Goal: Task Accomplishment & Management: Manage account settings

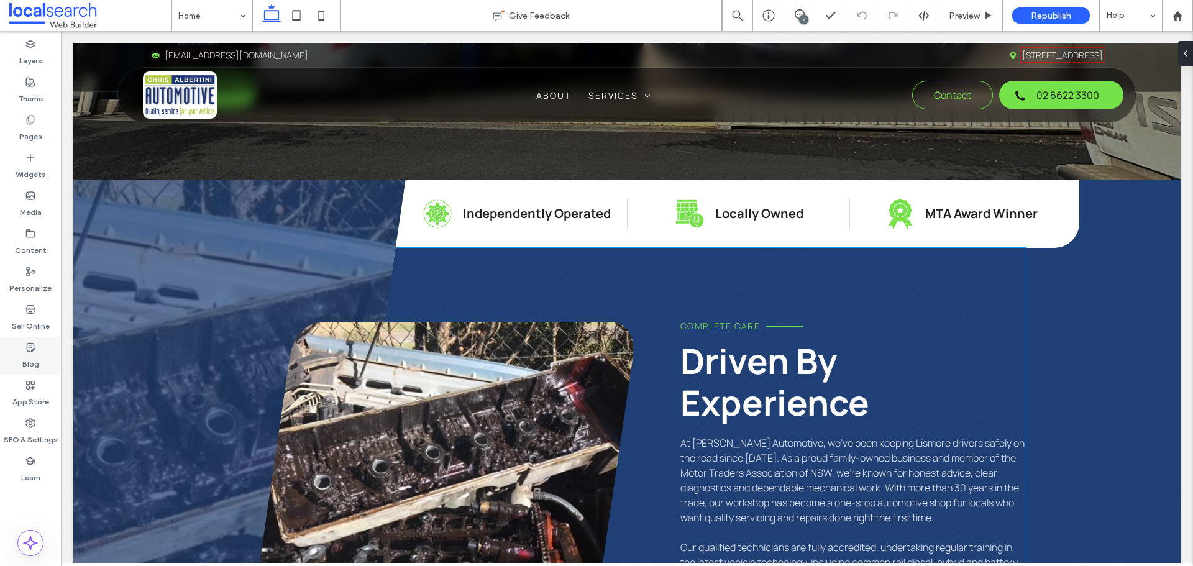
scroll to position [435, 0]
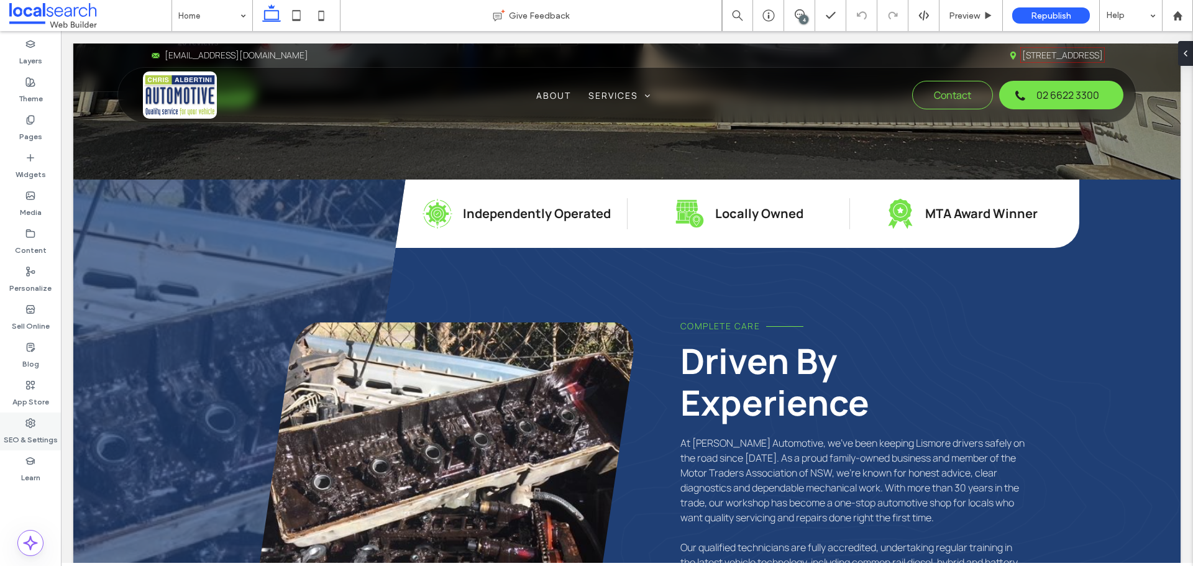
click at [37, 432] on label "SEO & Settings" at bounding box center [31, 436] width 54 height 17
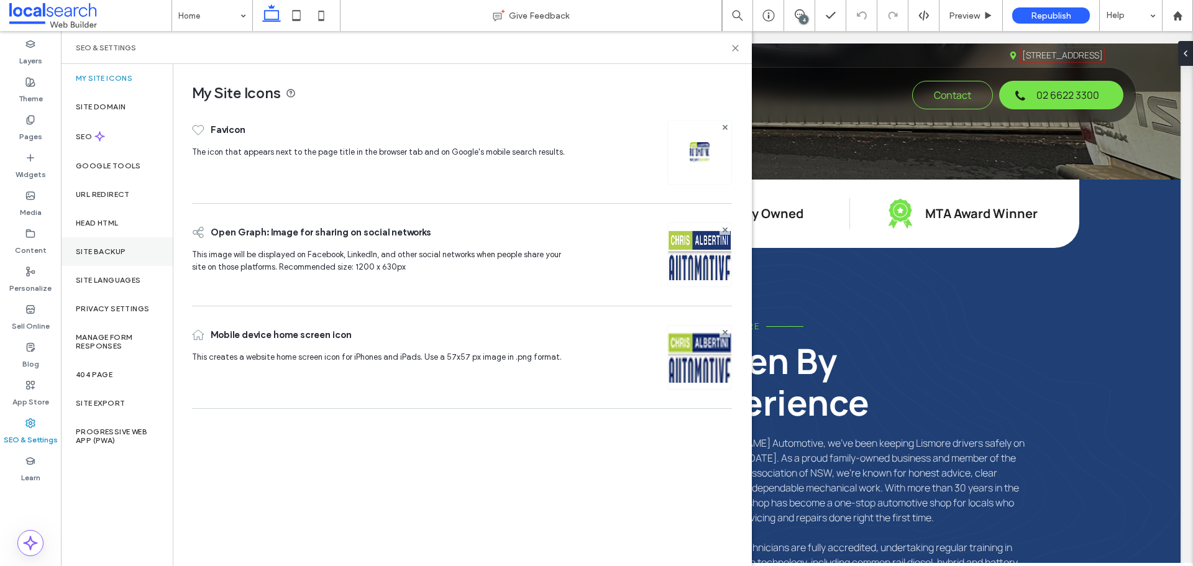
click at [117, 249] on label "Site Backup" at bounding box center [101, 251] width 50 height 9
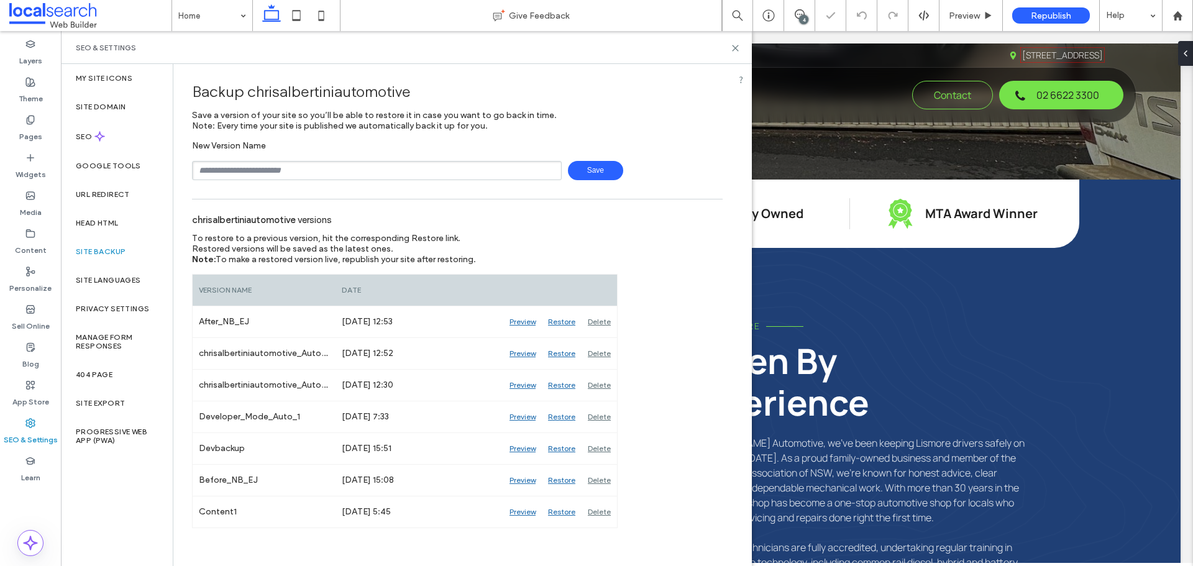
click at [306, 177] on input "text" at bounding box center [377, 170] width 370 height 19
type input "**********"
click at [596, 164] on span "Save" at bounding box center [595, 170] width 55 height 19
drag, startPoint x: 737, startPoint y: 48, endPoint x: 735, endPoint y: 81, distance: 33.0
click at [737, 48] on icon at bounding box center [734, 47] width 9 height 9
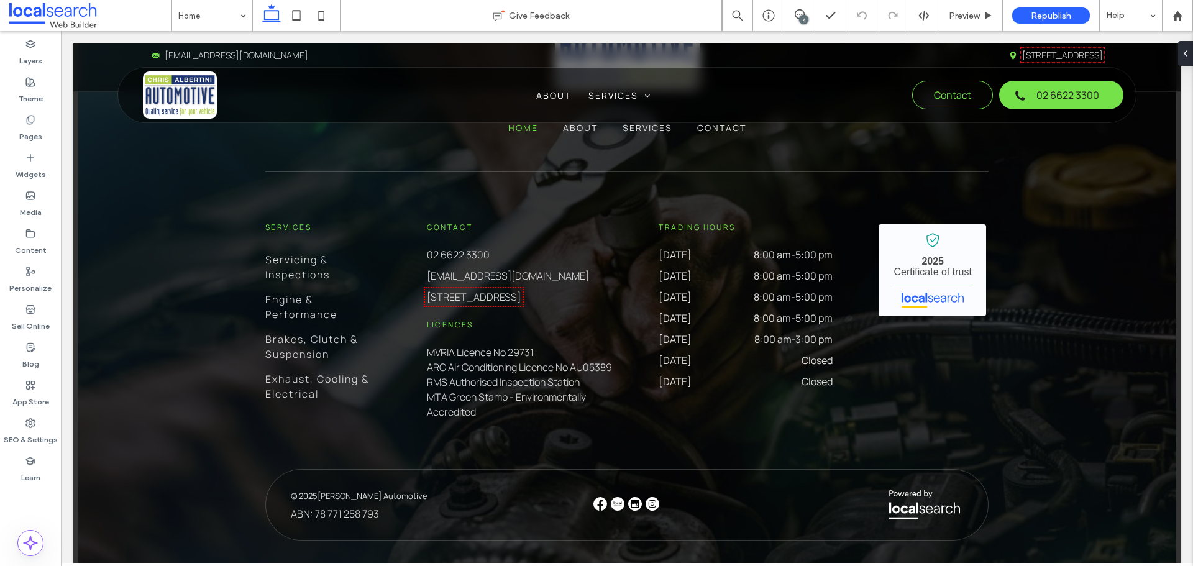
scroll to position [6403, 0]
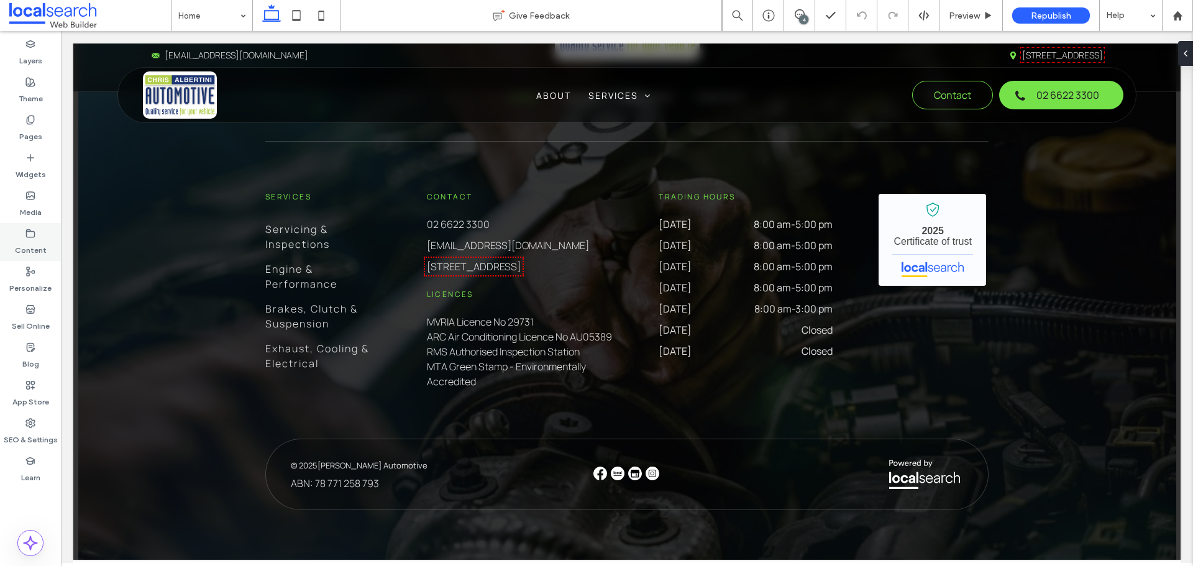
click at [16, 244] on label "Content" at bounding box center [31, 247] width 32 height 17
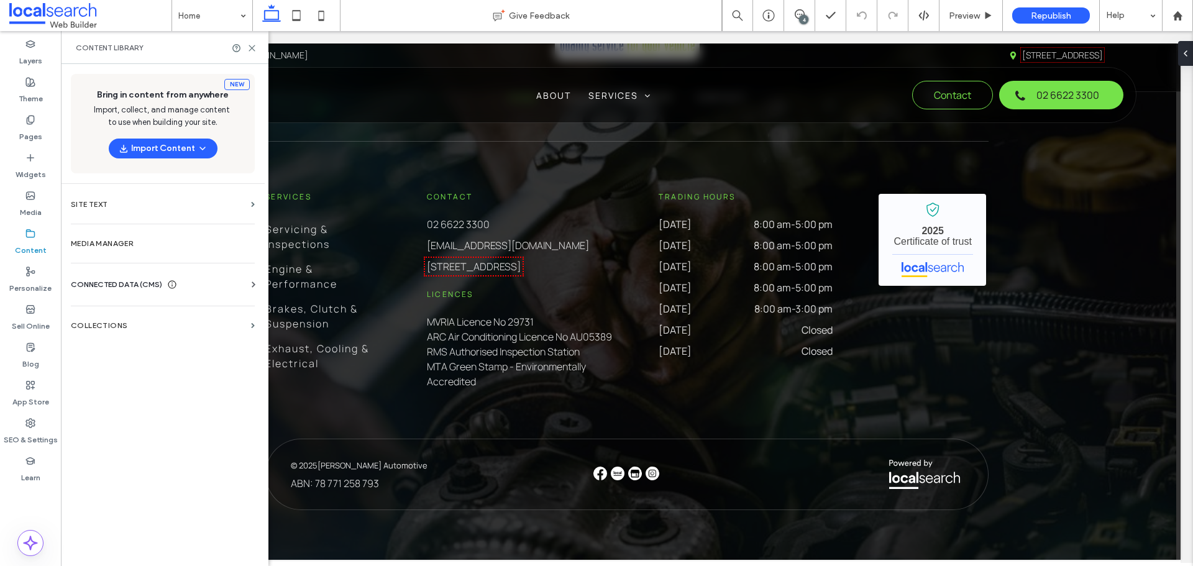
click at [112, 285] on span "CONNECTED DATA (CMS)" at bounding box center [116, 284] width 91 height 12
click at [104, 313] on label "Business Info" at bounding box center [165, 315] width 169 height 9
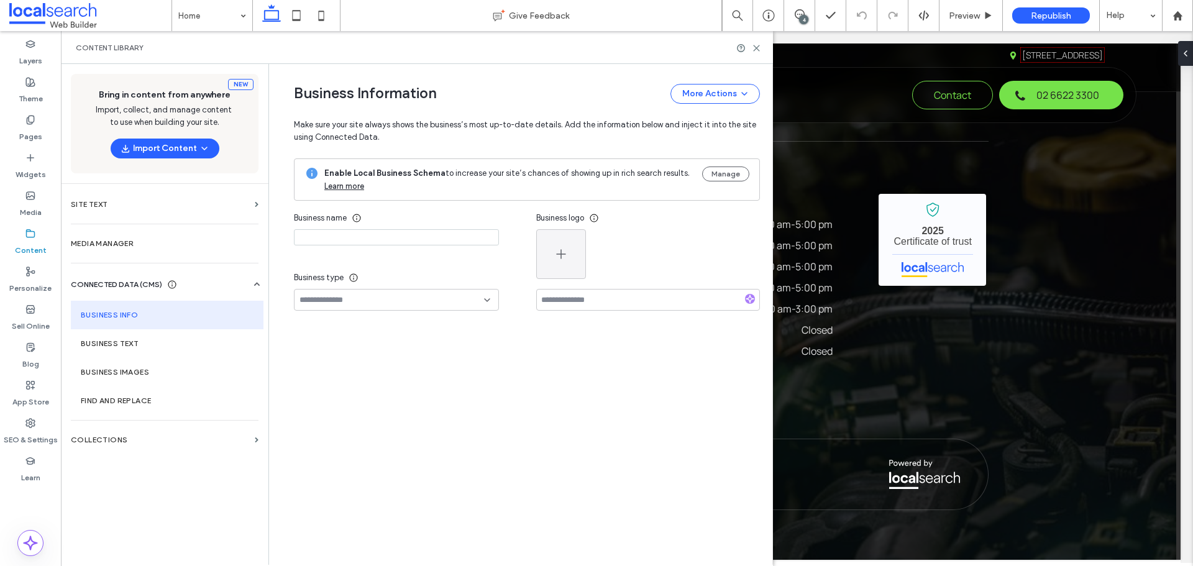
type input "**********"
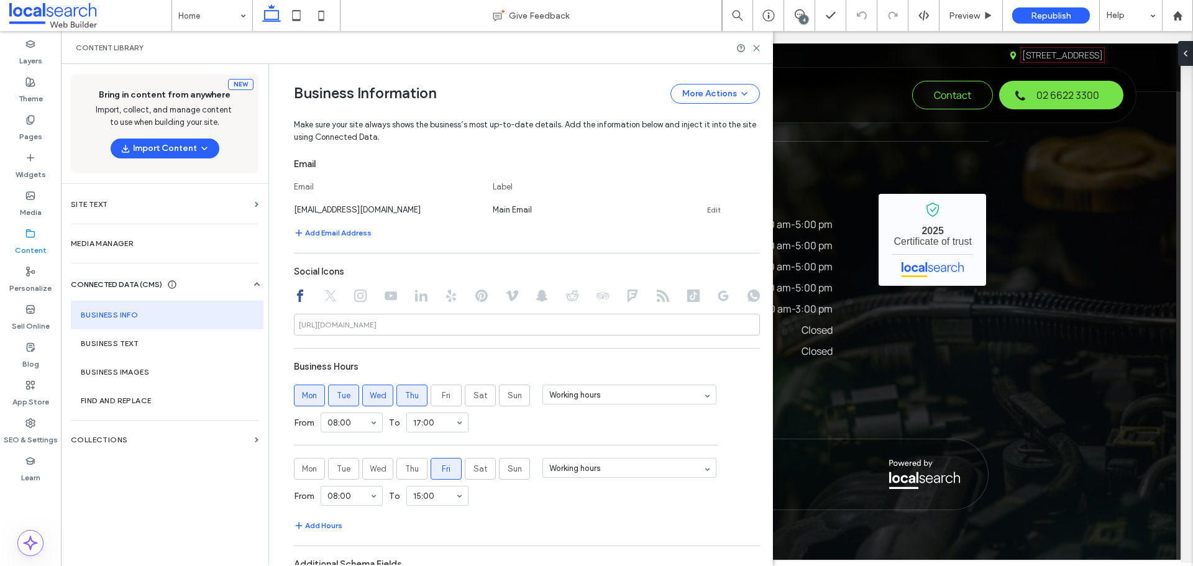
scroll to position [502, 0]
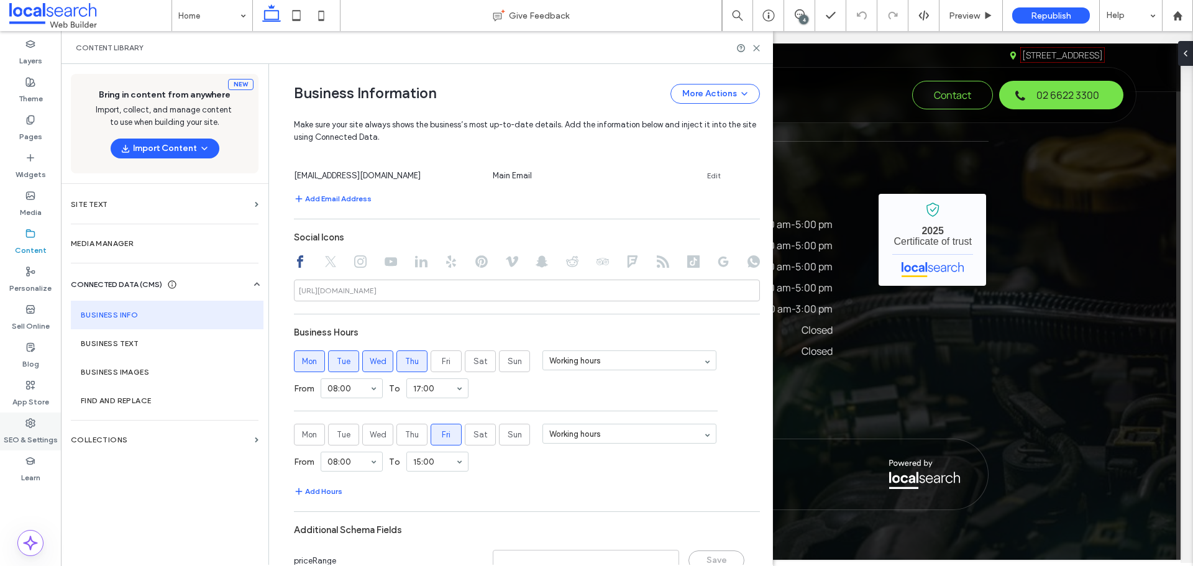
click at [34, 430] on label "SEO & Settings" at bounding box center [31, 436] width 54 height 17
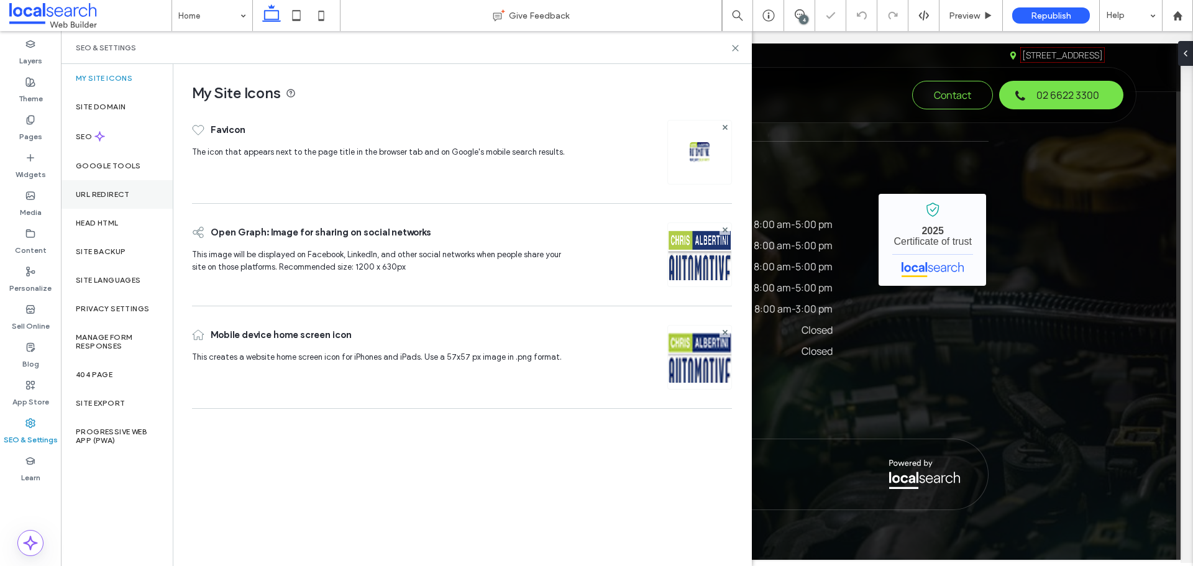
click at [120, 199] on div "URL Redirect" at bounding box center [117, 194] width 112 height 29
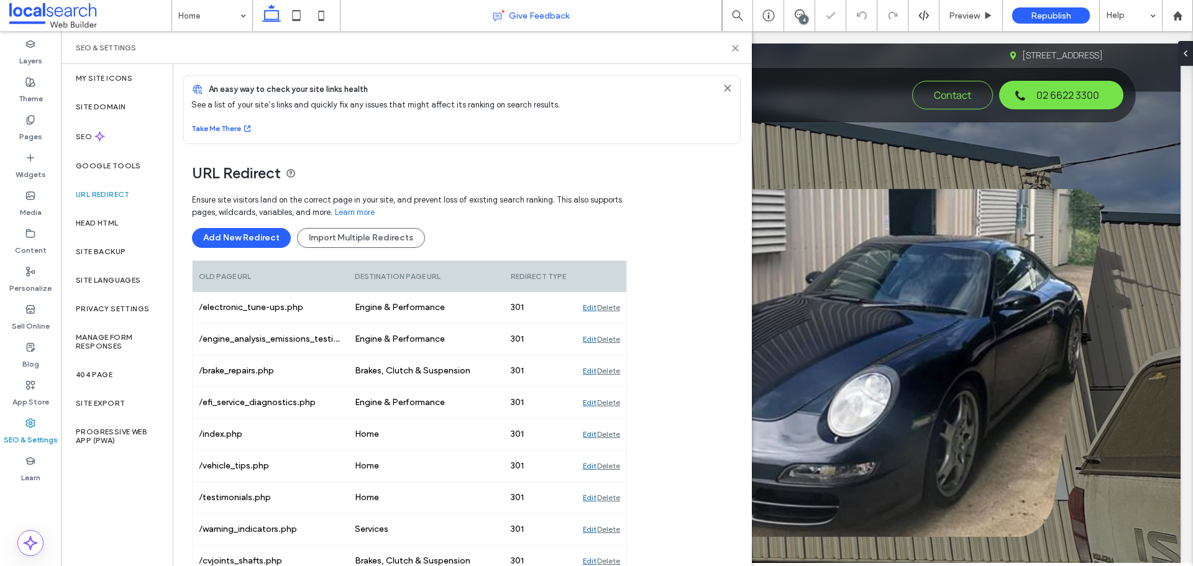
scroll to position [0, 0]
click at [730, 53] on div "SEO & Settings" at bounding box center [406, 47] width 691 height 33
click at [733, 48] on icon at bounding box center [734, 47] width 9 height 9
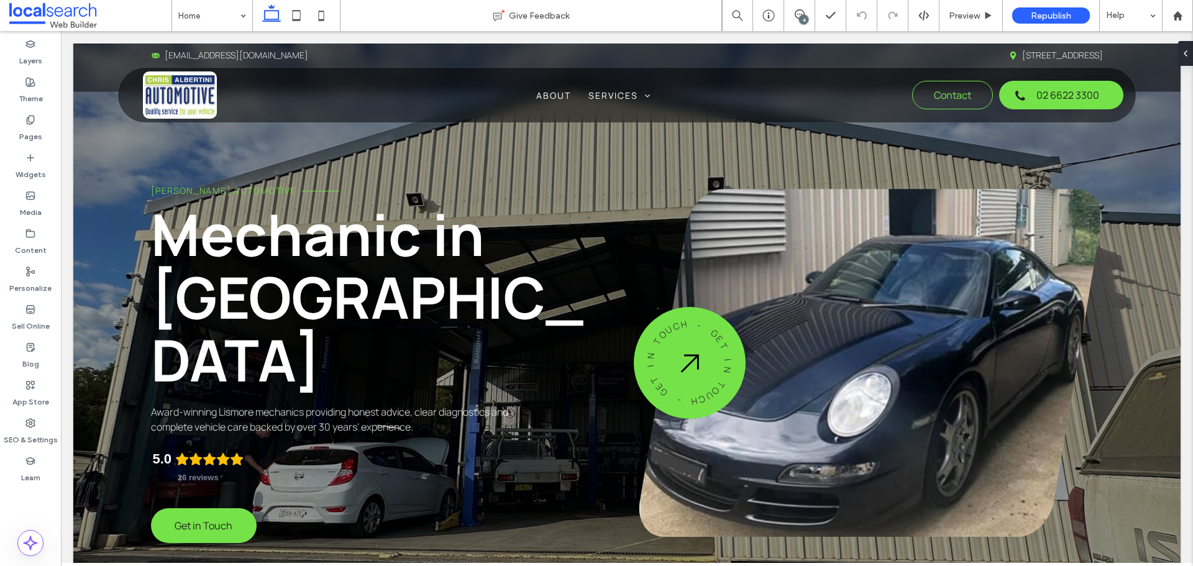
click at [804, 22] on div "4" at bounding box center [803, 19] width 9 height 9
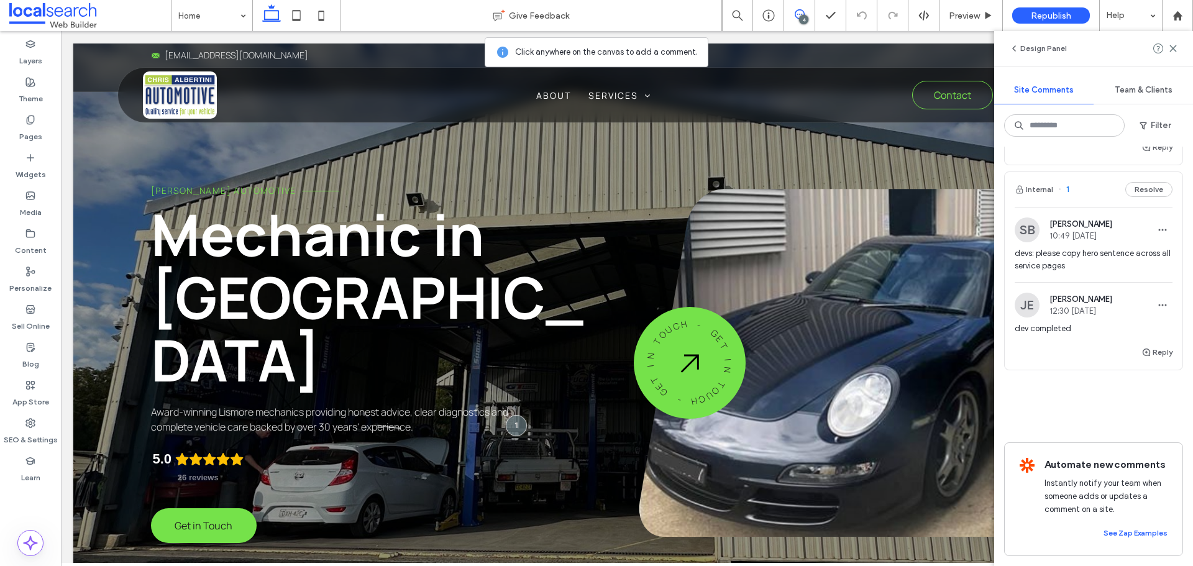
scroll to position [488, 0]
drag, startPoint x: 1174, startPoint y: 50, endPoint x: 1109, endPoint y: 77, distance: 70.7
click at [1174, 50] on use at bounding box center [1173, 48] width 6 height 6
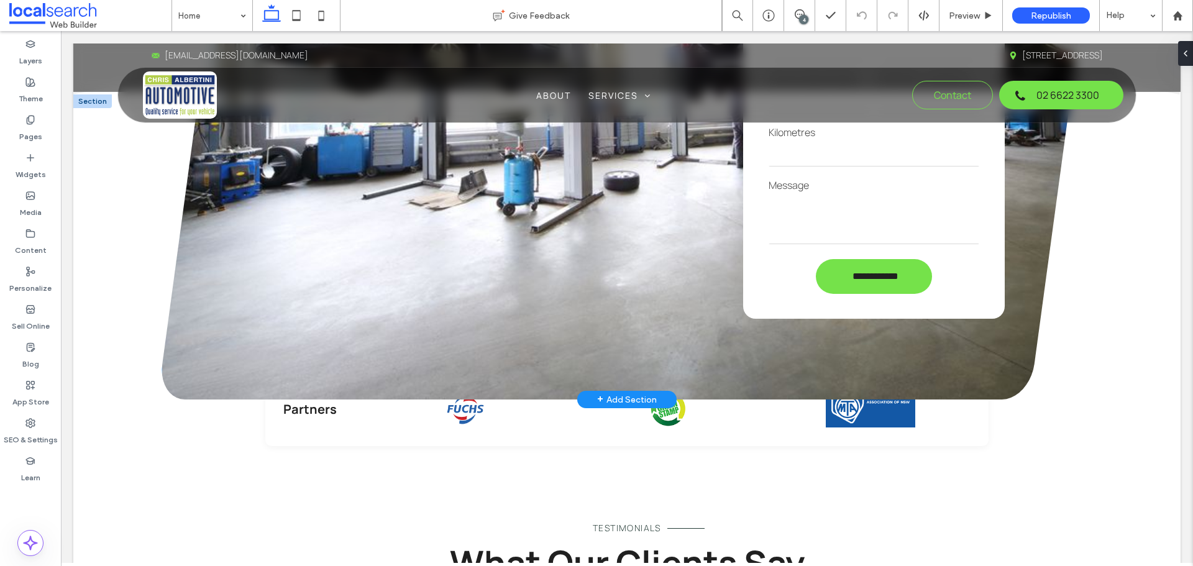
scroll to position [4410, 0]
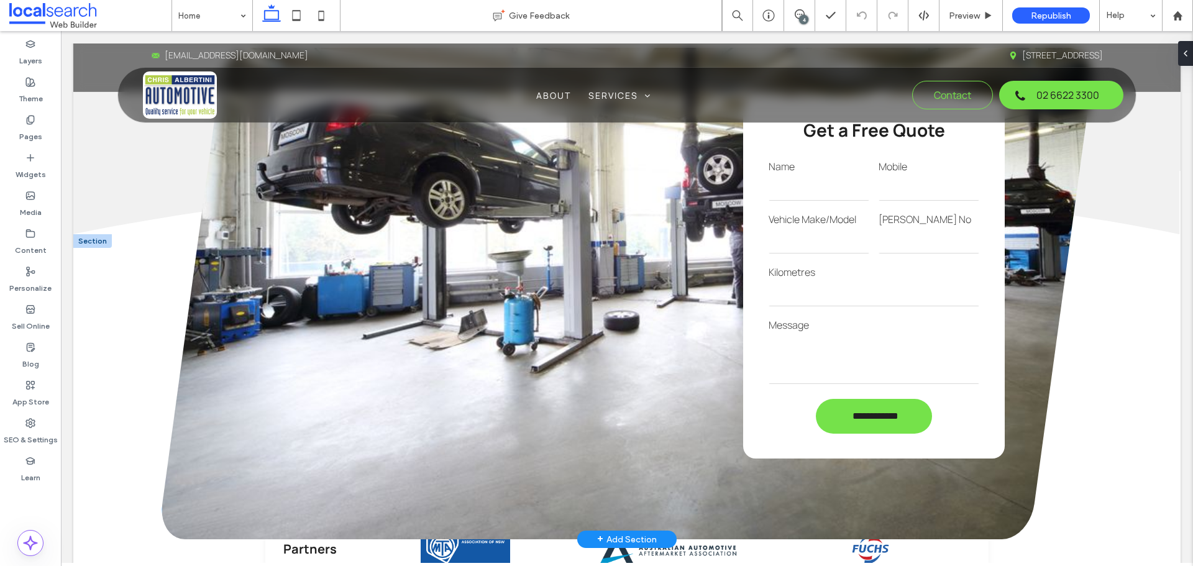
click at [793, 241] on input "text" at bounding box center [818, 241] width 101 height 25
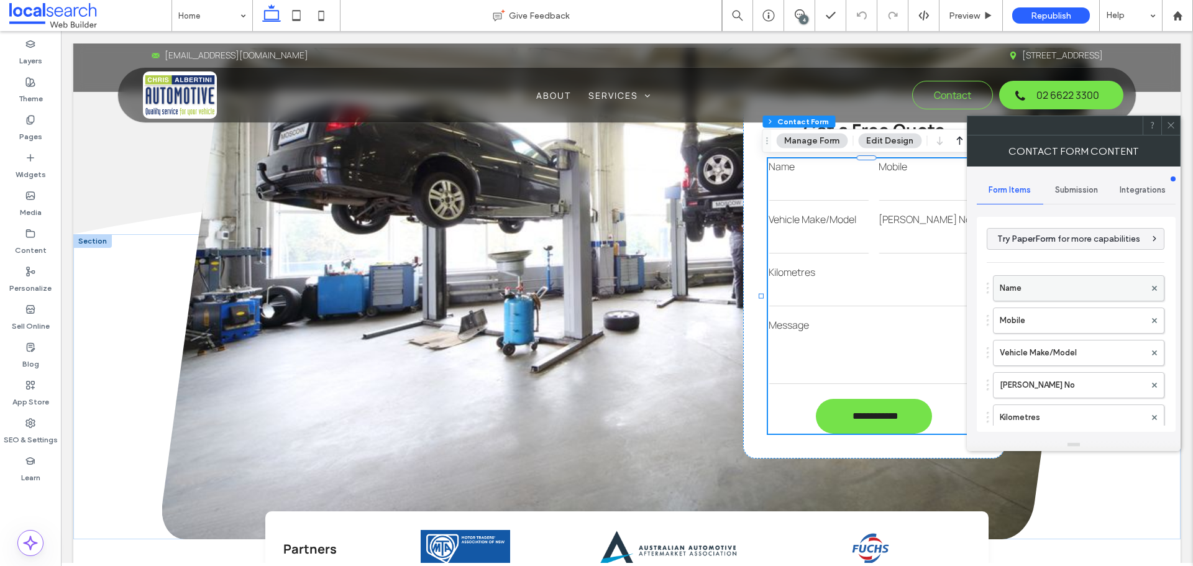
type input "**********"
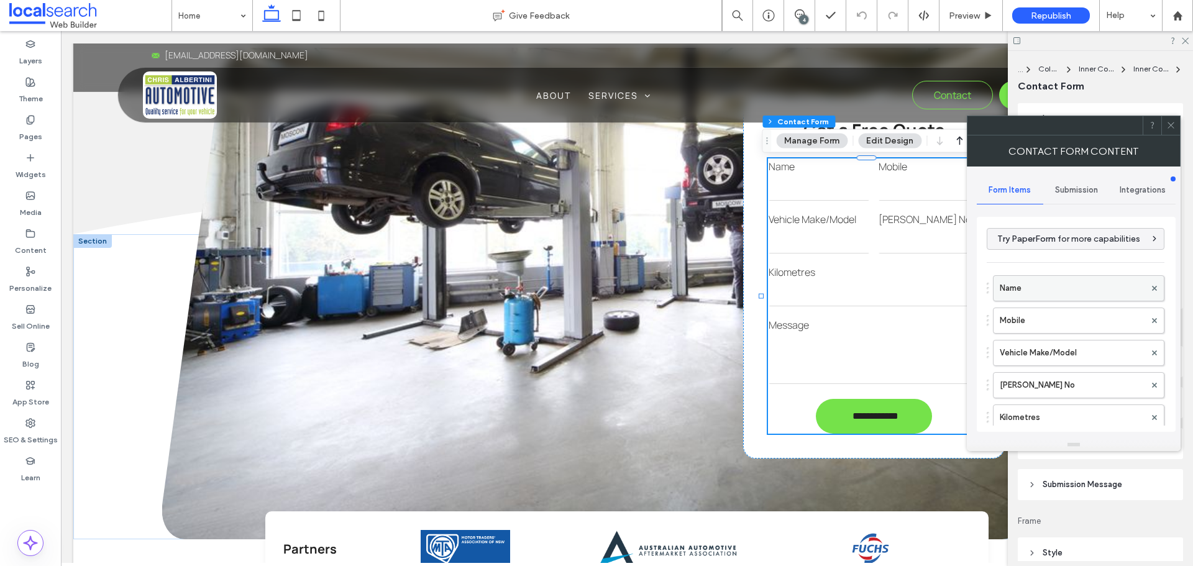
type input "*"
type input "***"
type input "*"
type input "***"
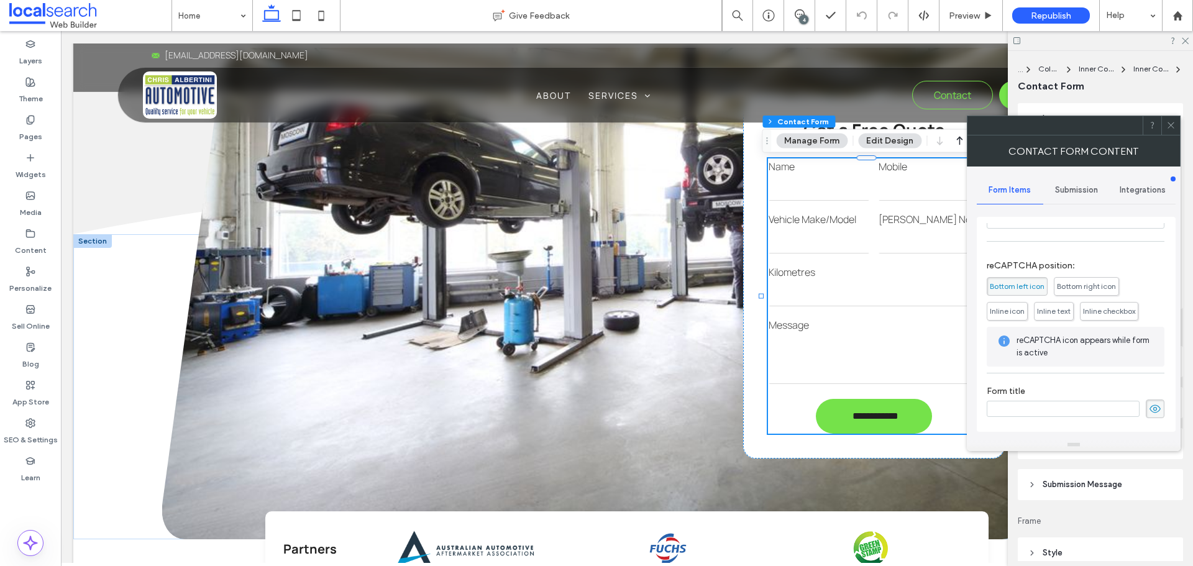
click at [1069, 189] on span "Submission" at bounding box center [1076, 190] width 43 height 10
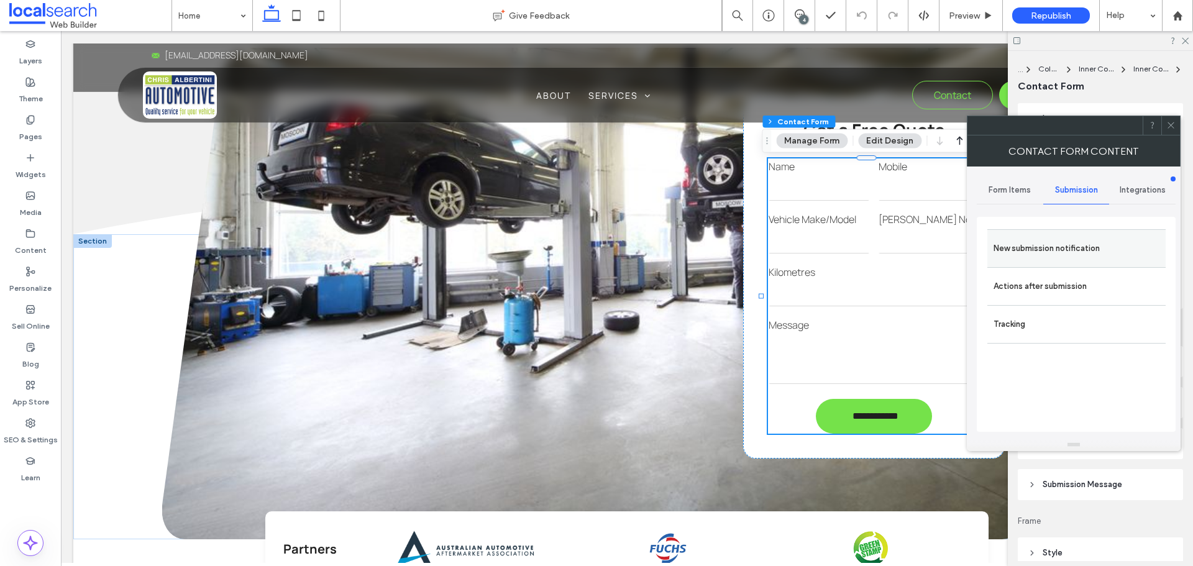
click at [1047, 260] on label "New submission notification" at bounding box center [1076, 248] width 166 height 25
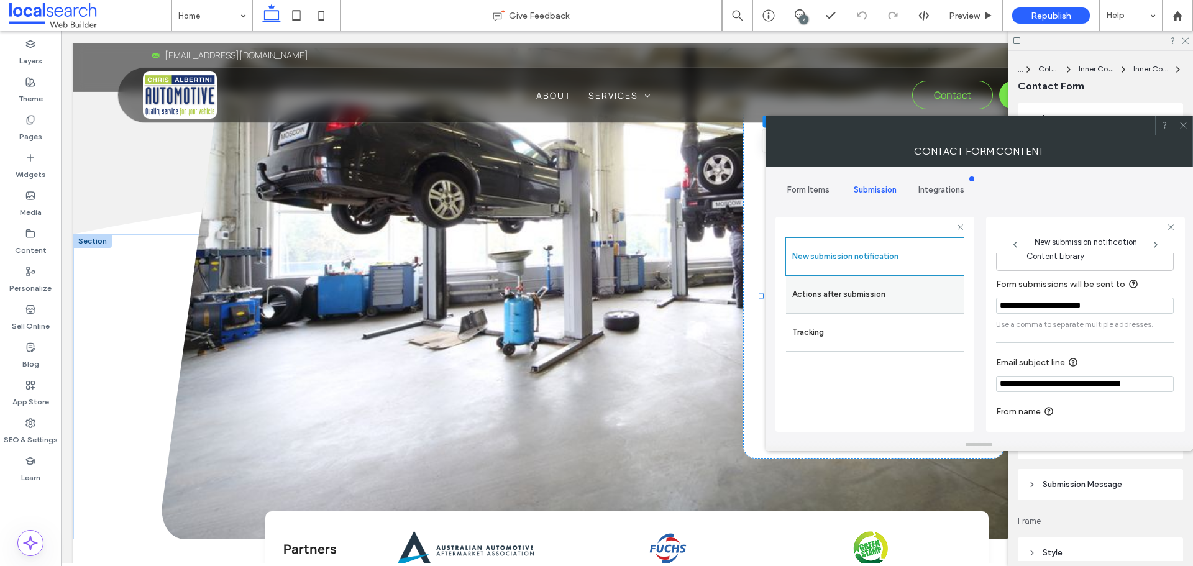
scroll to position [65, 0]
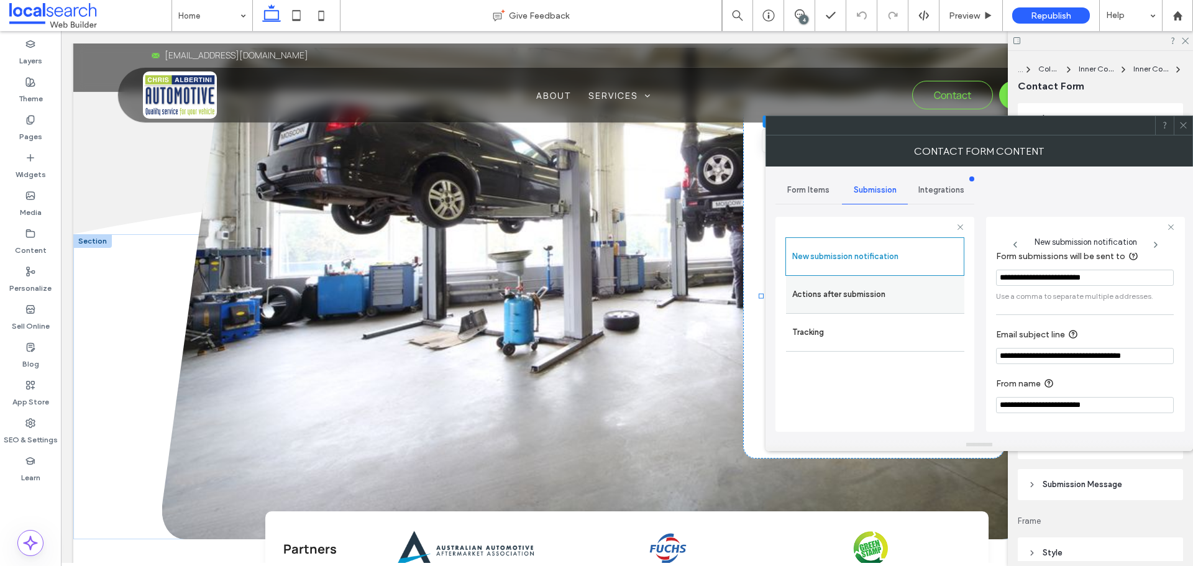
click at [881, 288] on label "Actions after submission" at bounding box center [875, 294] width 166 height 25
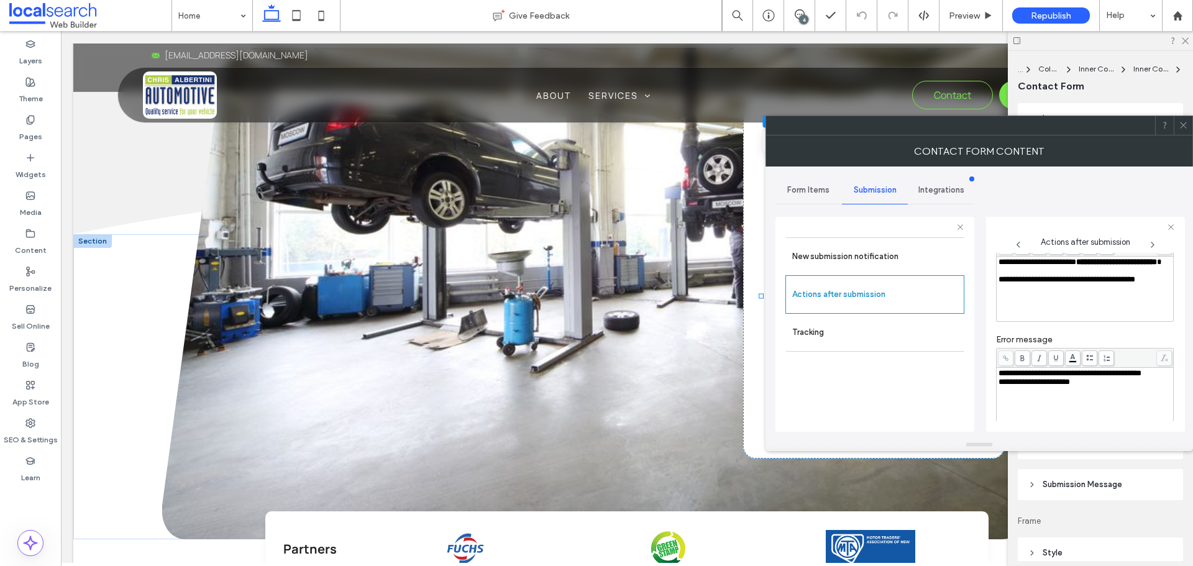
scroll to position [214, 0]
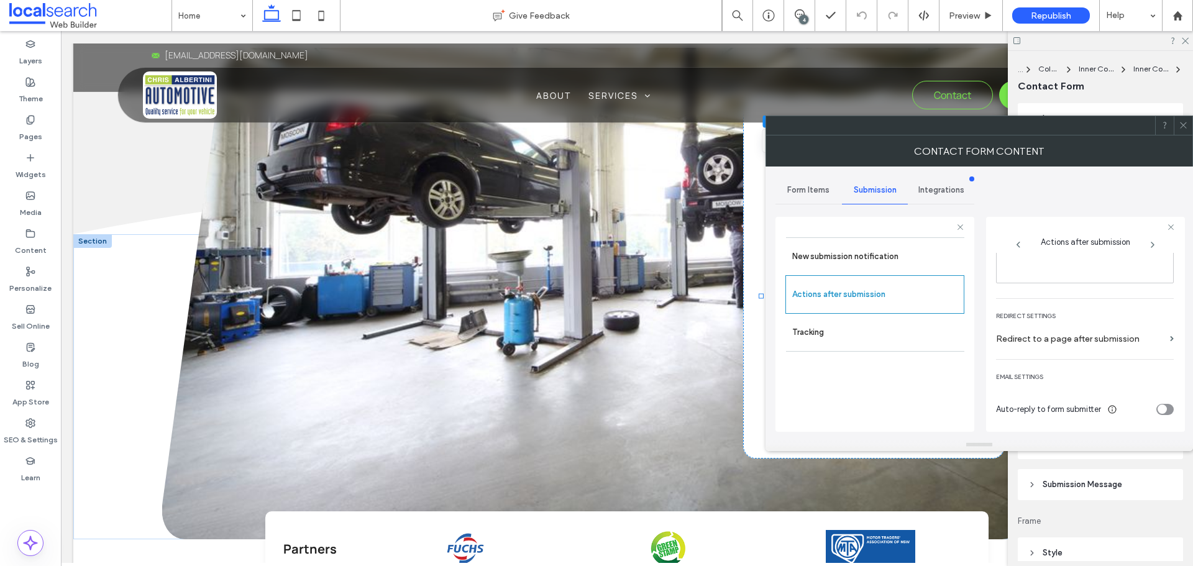
click at [1183, 125] on use at bounding box center [1182, 125] width 6 height 6
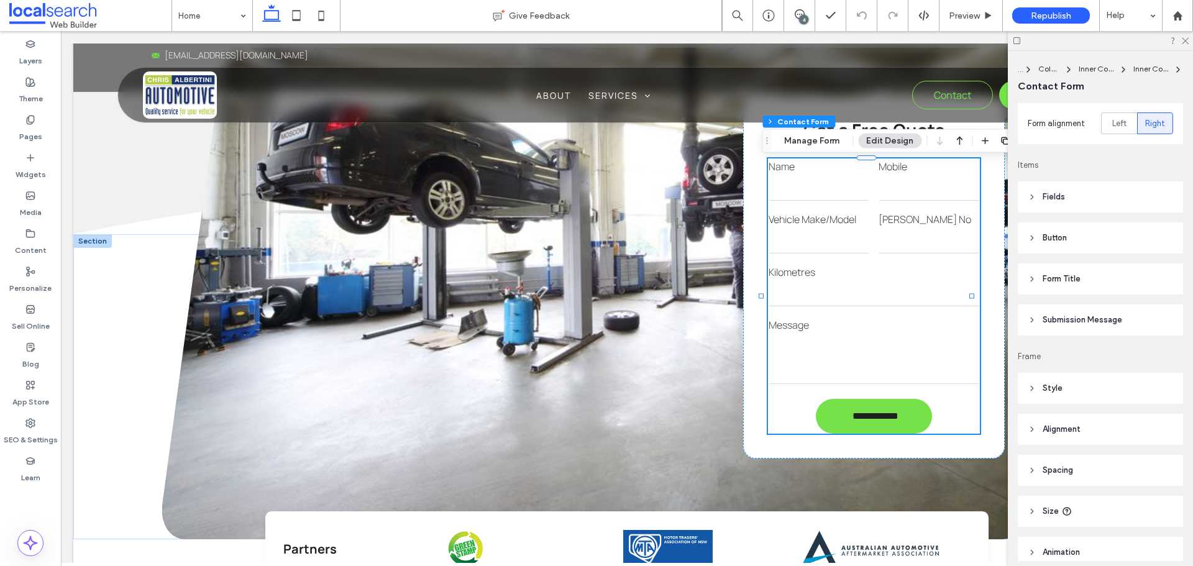
scroll to position [262, 0]
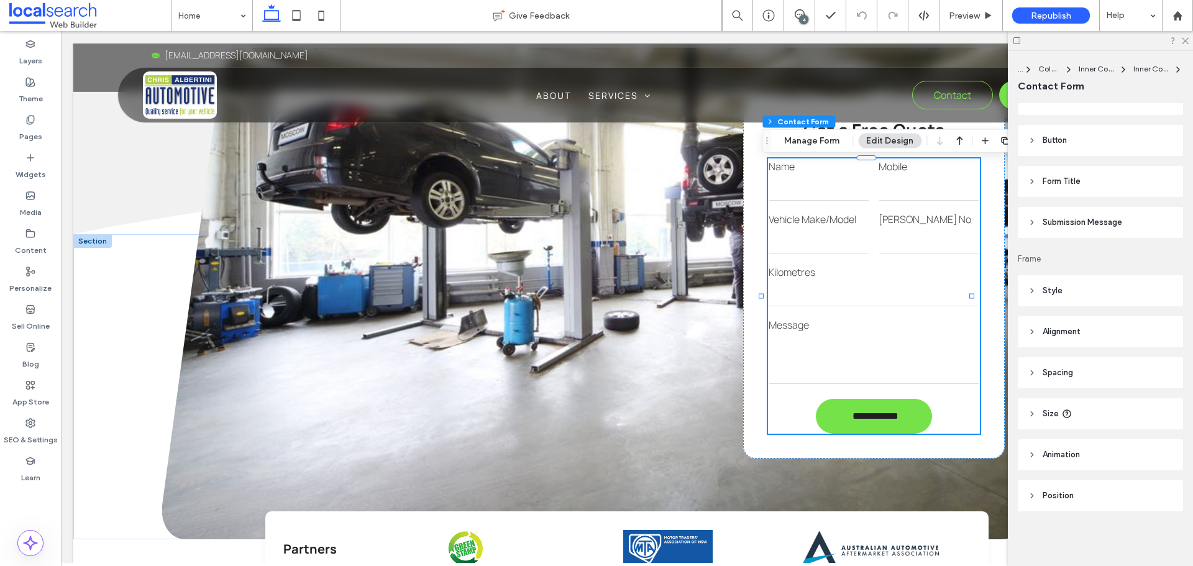
click at [1088, 222] on span "Submission Message" at bounding box center [1082, 222] width 80 height 12
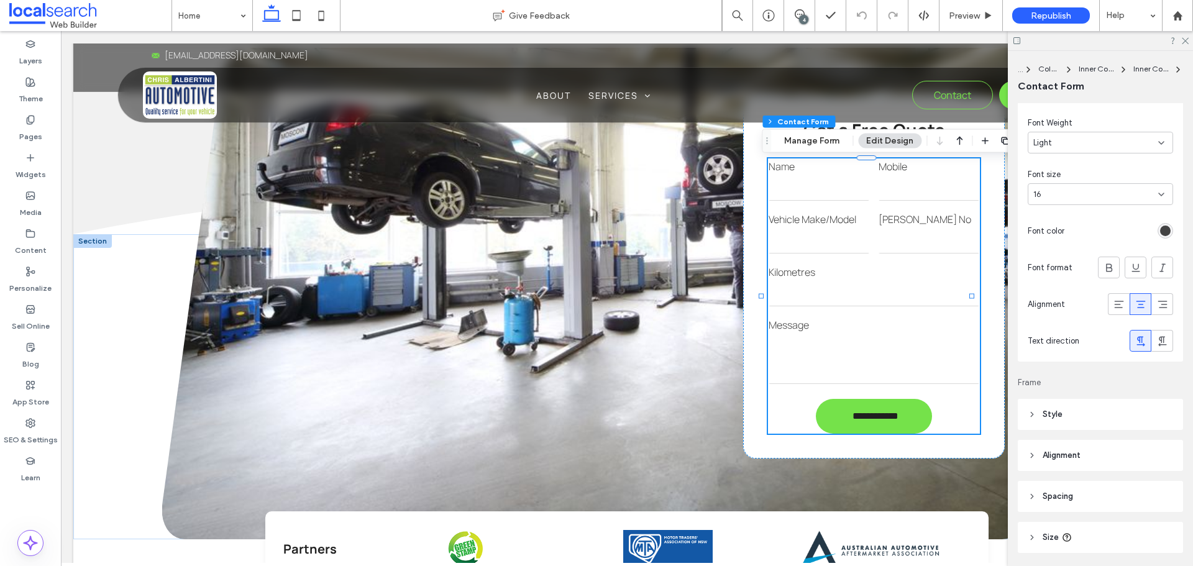
scroll to position [448, 0]
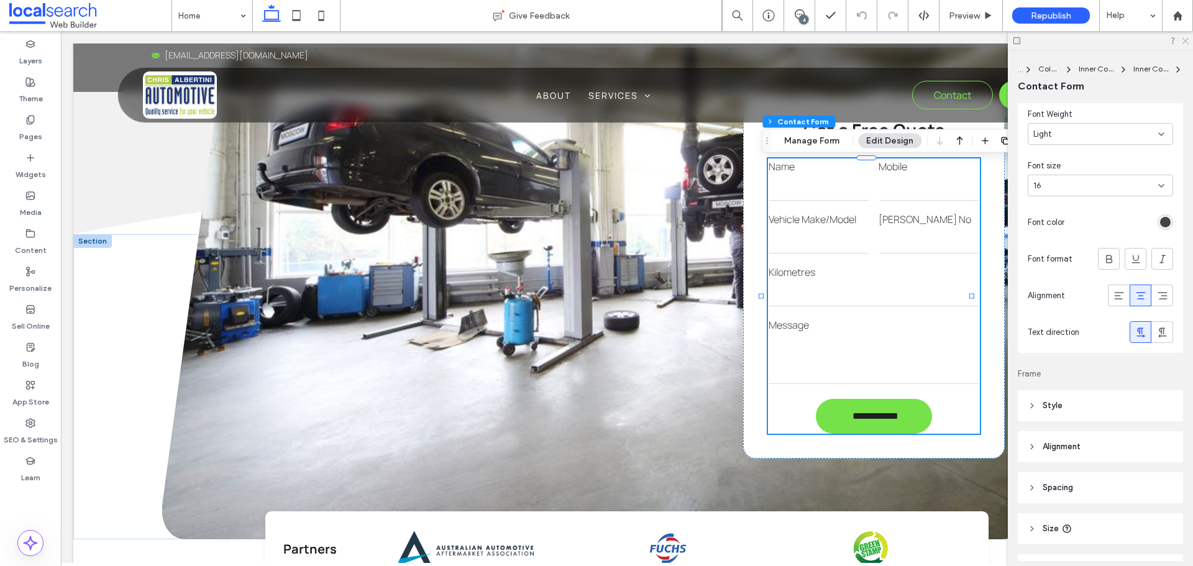
drag, startPoint x: 1181, startPoint y: 39, endPoint x: 884, endPoint y: 78, distance: 298.8
click at [1181, 39] on icon at bounding box center [1184, 40] width 8 height 8
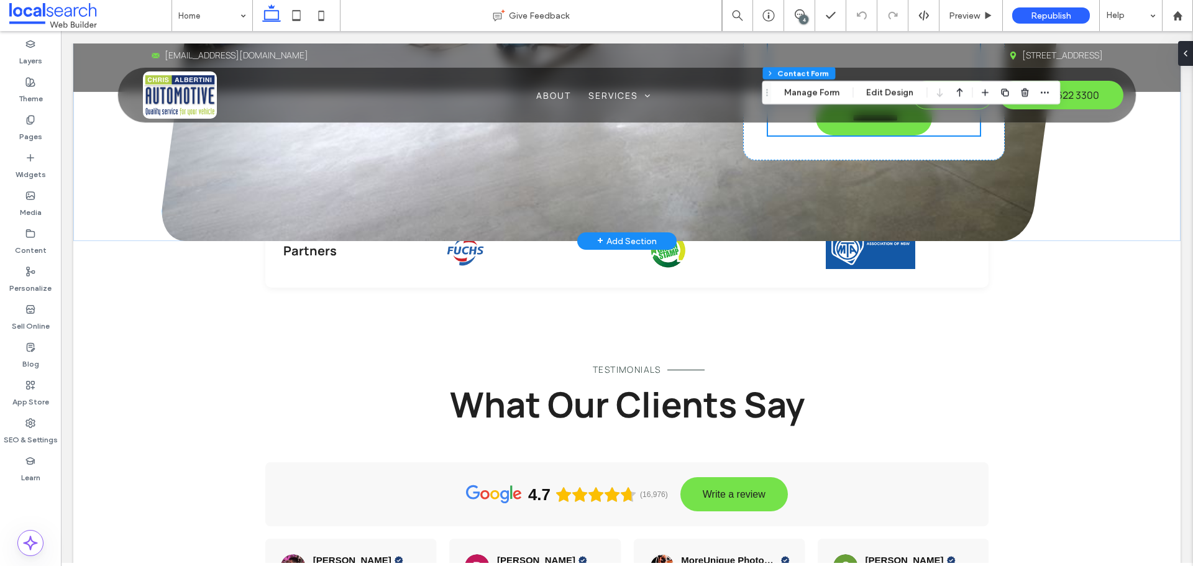
scroll to position [4596, 0]
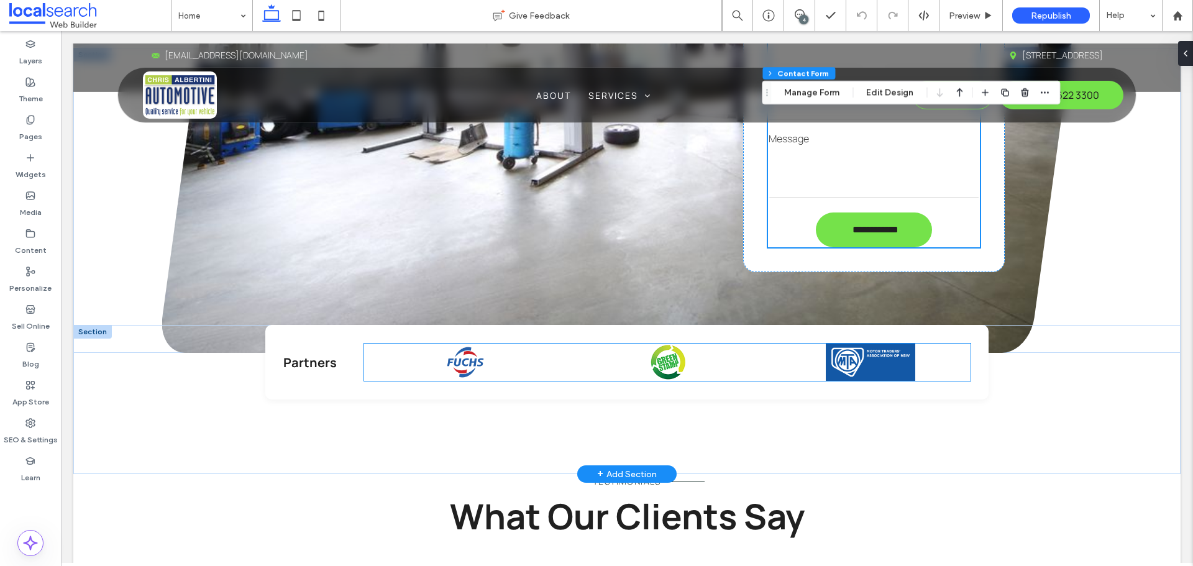
click at [476, 355] on img at bounding box center [465, 361] width 56 height 37
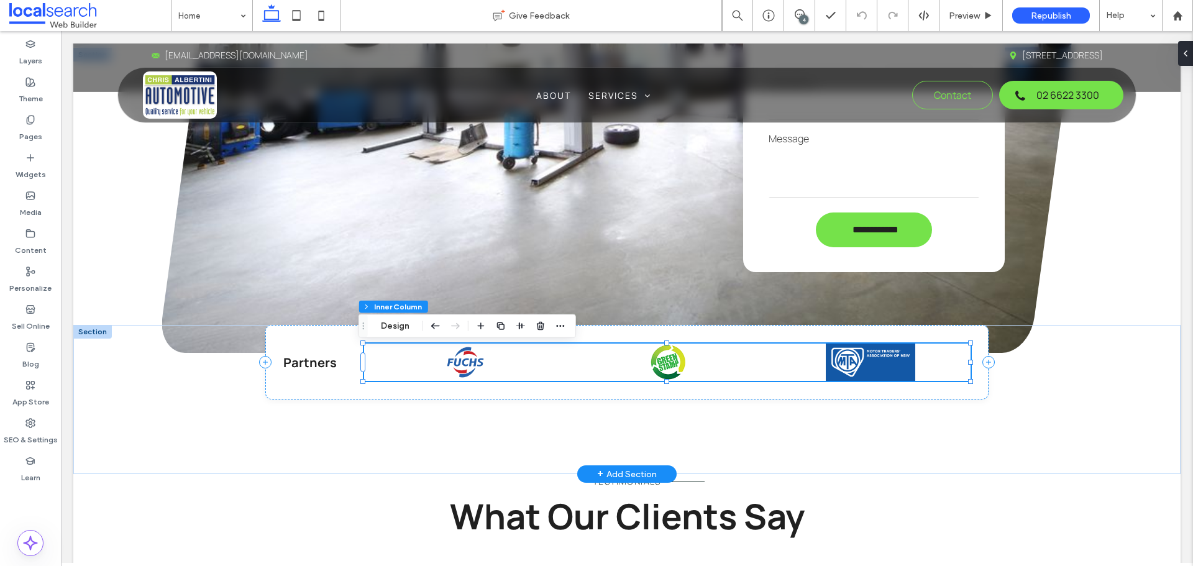
click at [455, 365] on img at bounding box center [465, 361] width 56 height 37
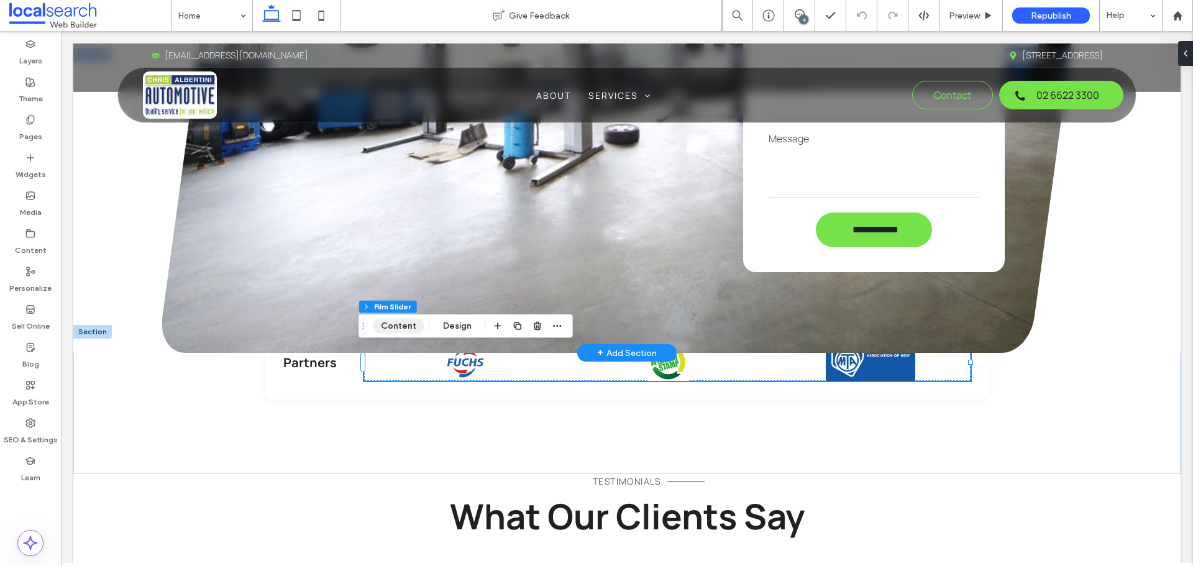
click at [395, 323] on button "Content" at bounding box center [399, 326] width 52 height 15
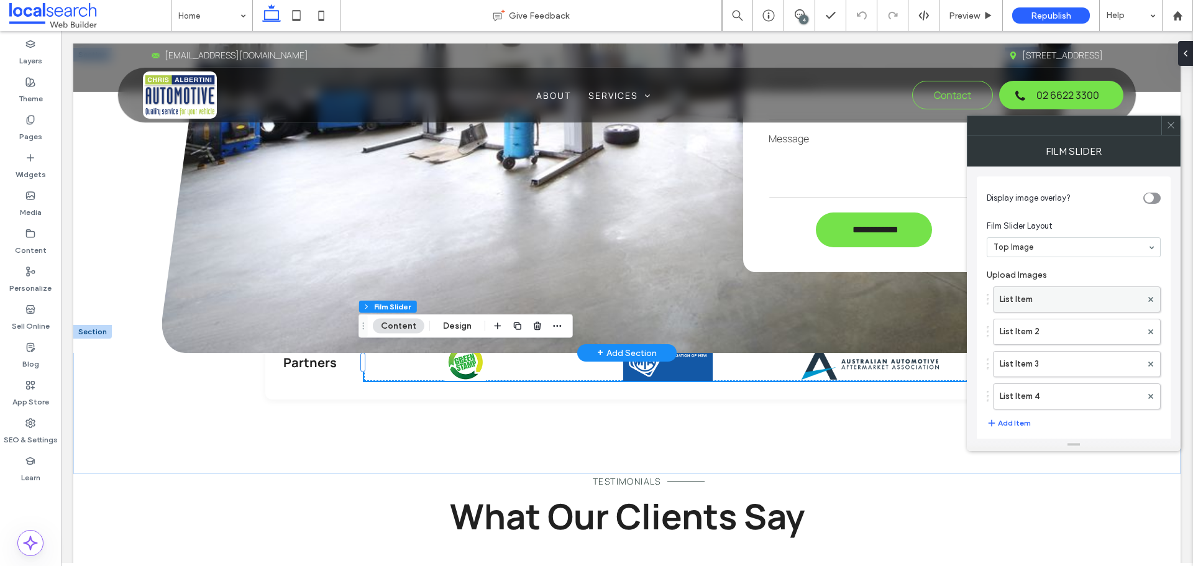
click at [1064, 301] on label "List Item" at bounding box center [1070, 299] width 142 height 25
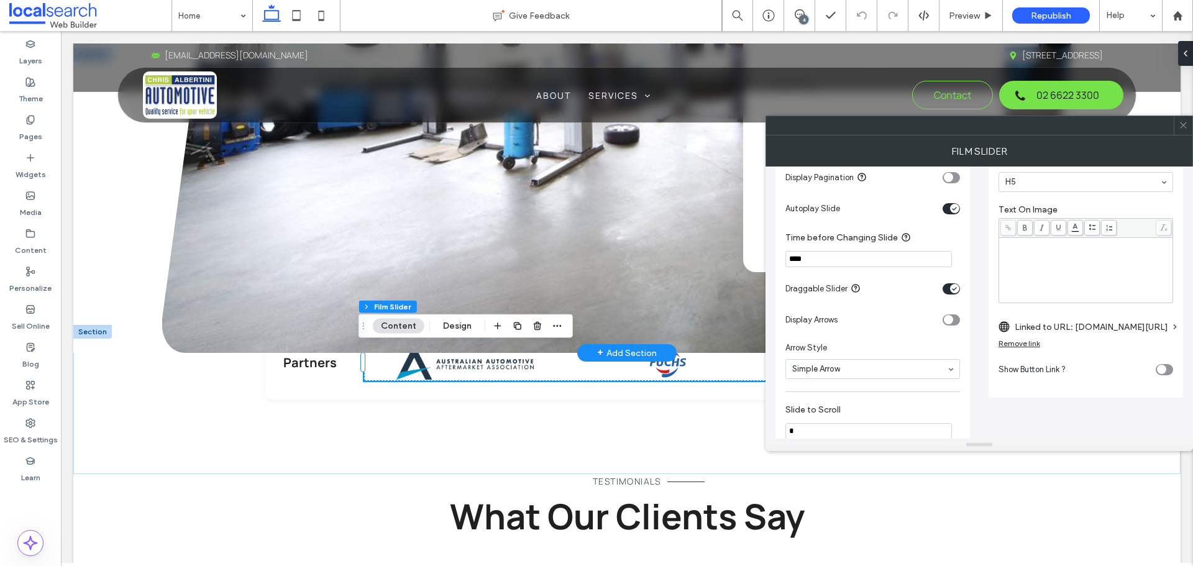
scroll to position [311, 0]
click at [1091, 322] on label "Linked to URL: www.mtansw.com.au/?srsltid=AfmBOorFemPGJDVC9qwCmsxnwXpxU1WuMA54v…" at bounding box center [1090, 325] width 153 height 23
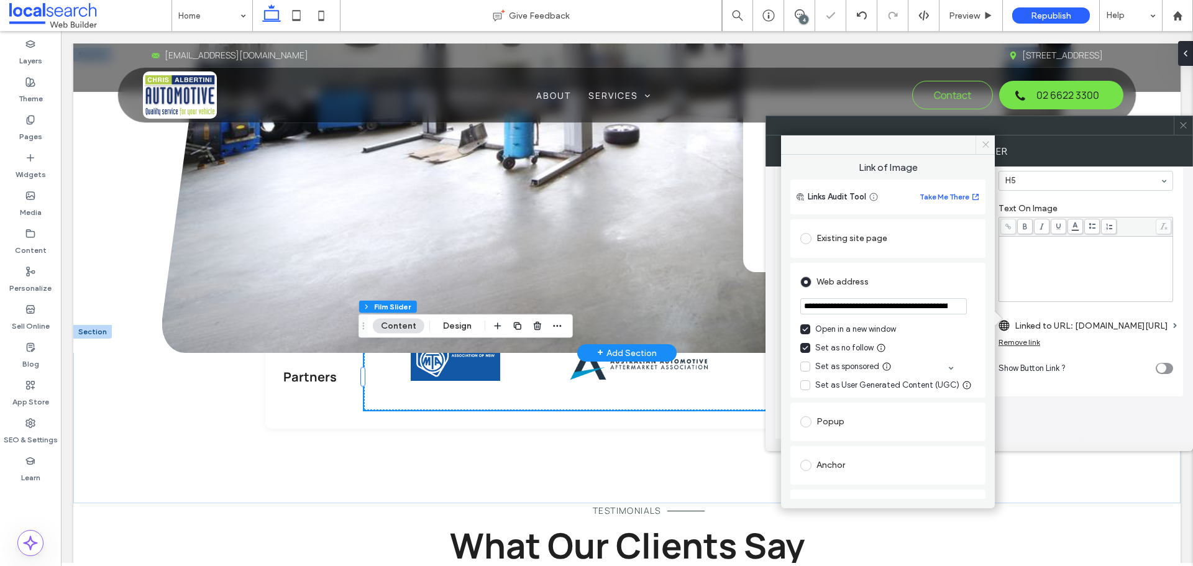
click at [989, 140] on icon at bounding box center [985, 144] width 9 height 9
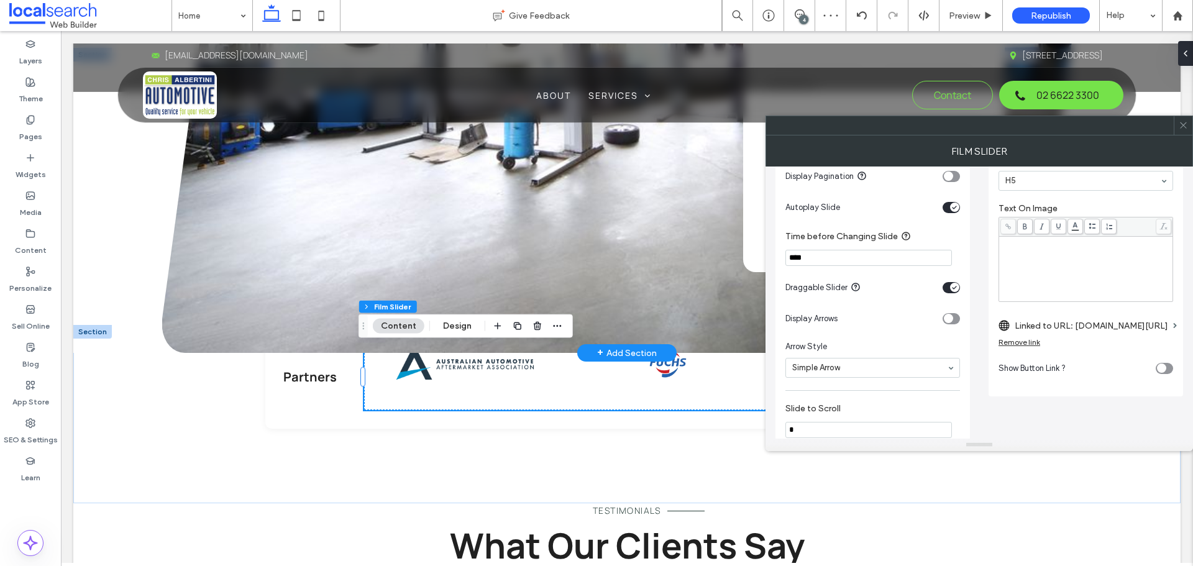
click at [1186, 125] on icon at bounding box center [1182, 124] width 9 height 9
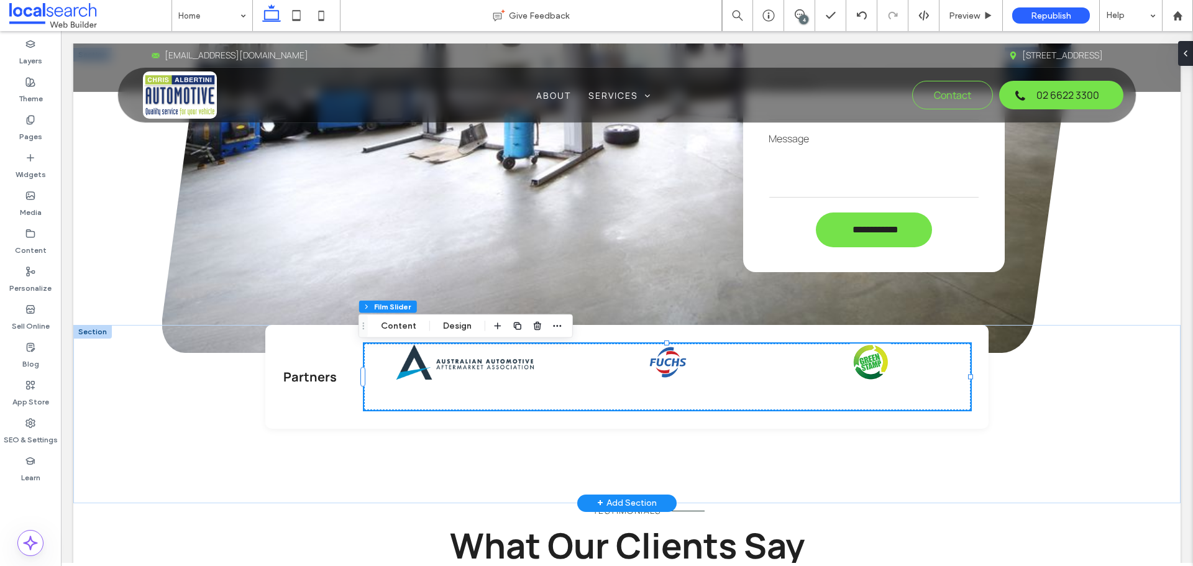
click at [640, 376] on img at bounding box center [668, 361] width 56 height 37
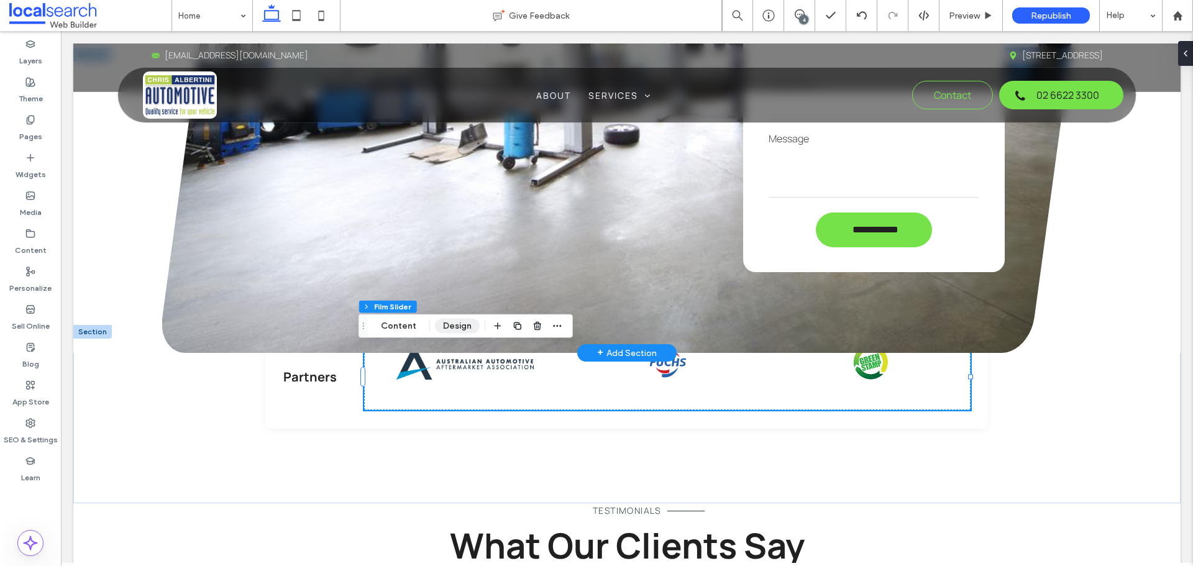
click at [435, 329] on button "Design" at bounding box center [457, 326] width 45 height 15
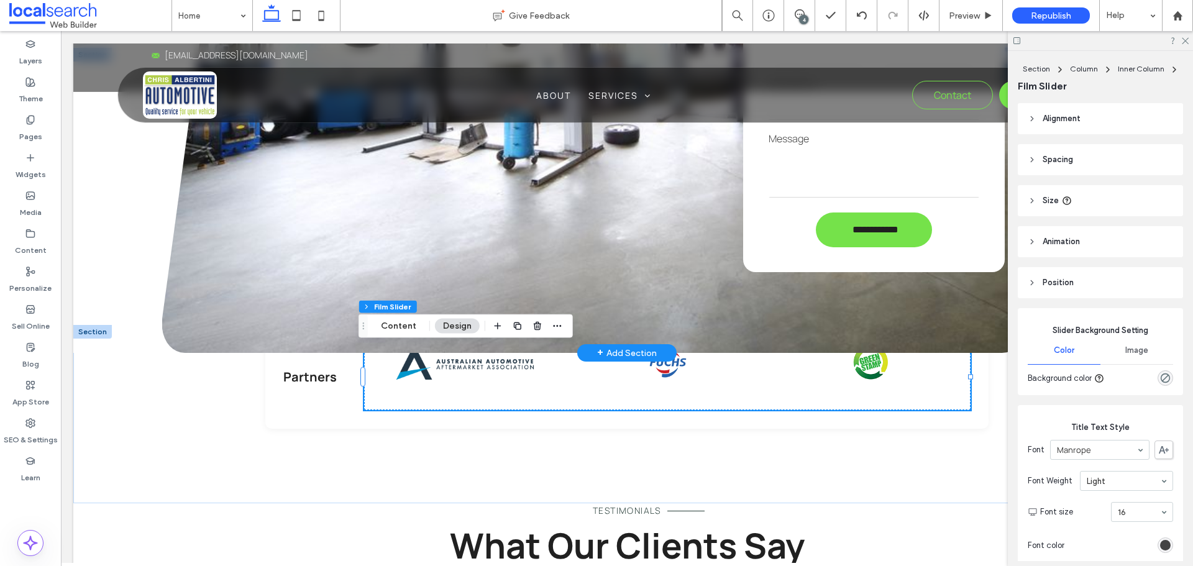
scroll to position [62, 0]
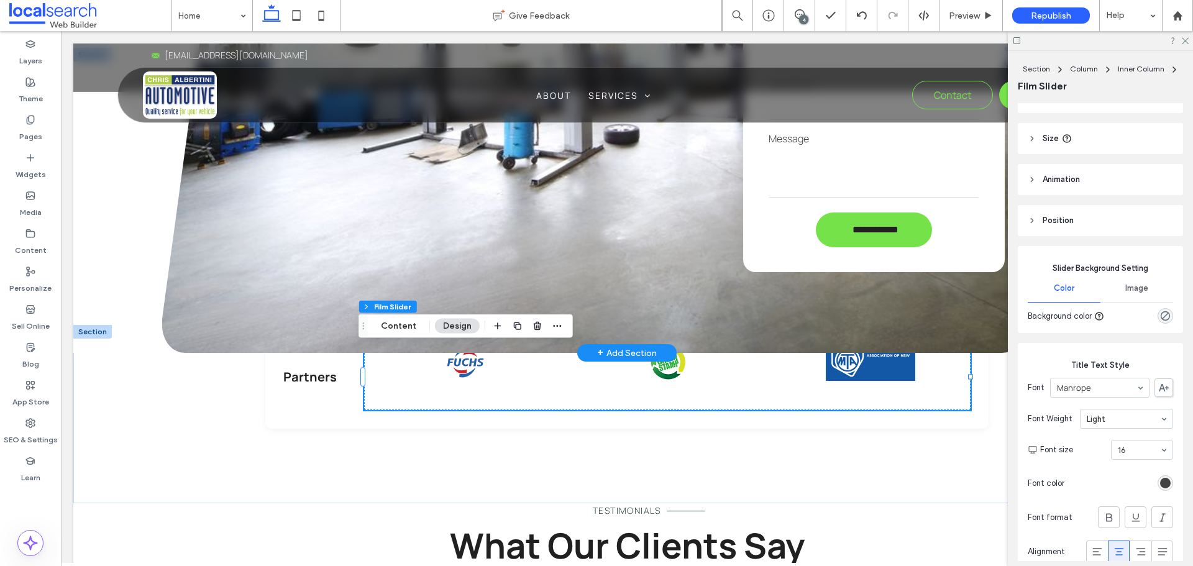
click at [1053, 141] on span "Size" at bounding box center [1050, 138] width 16 height 12
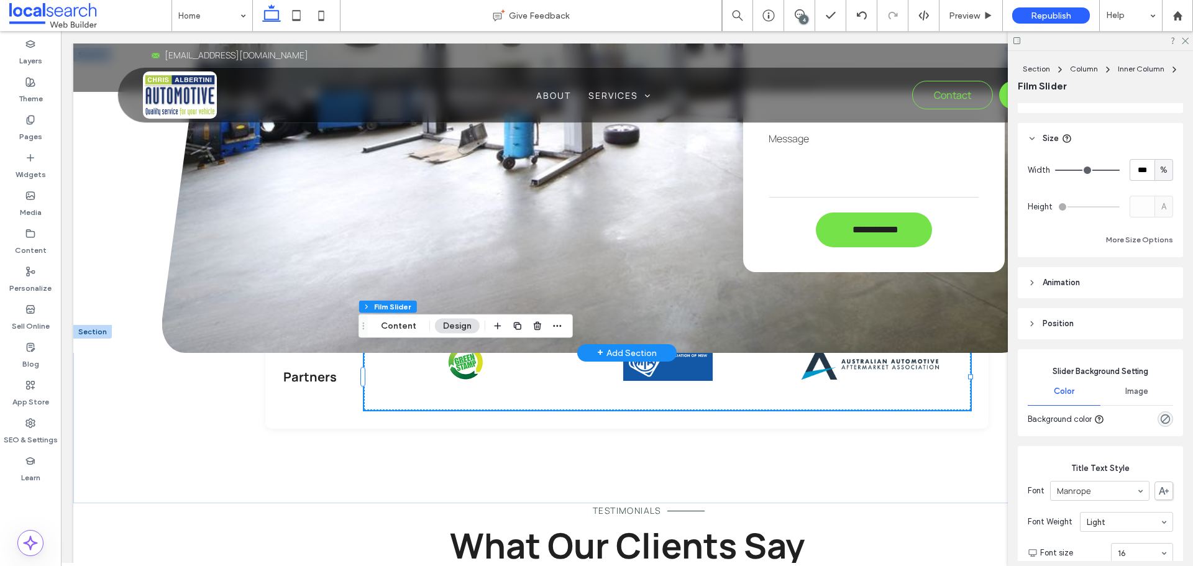
click at [1160, 171] on span "%" at bounding box center [1163, 170] width 7 height 12
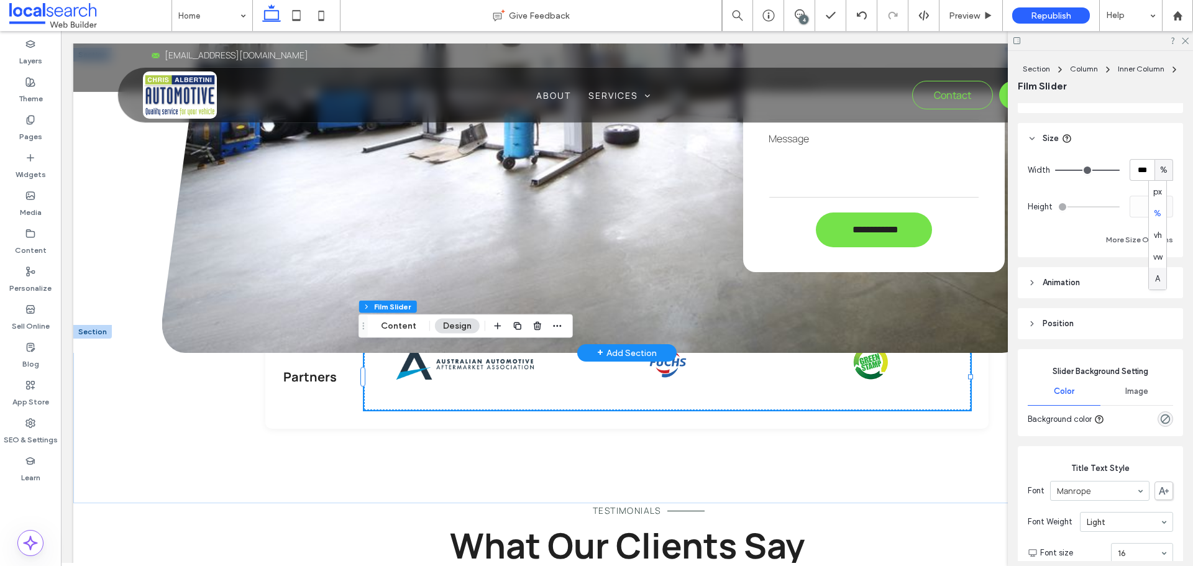
click at [1077, 250] on div "Width *** % Height A More Size Options" at bounding box center [1099, 205] width 165 height 103
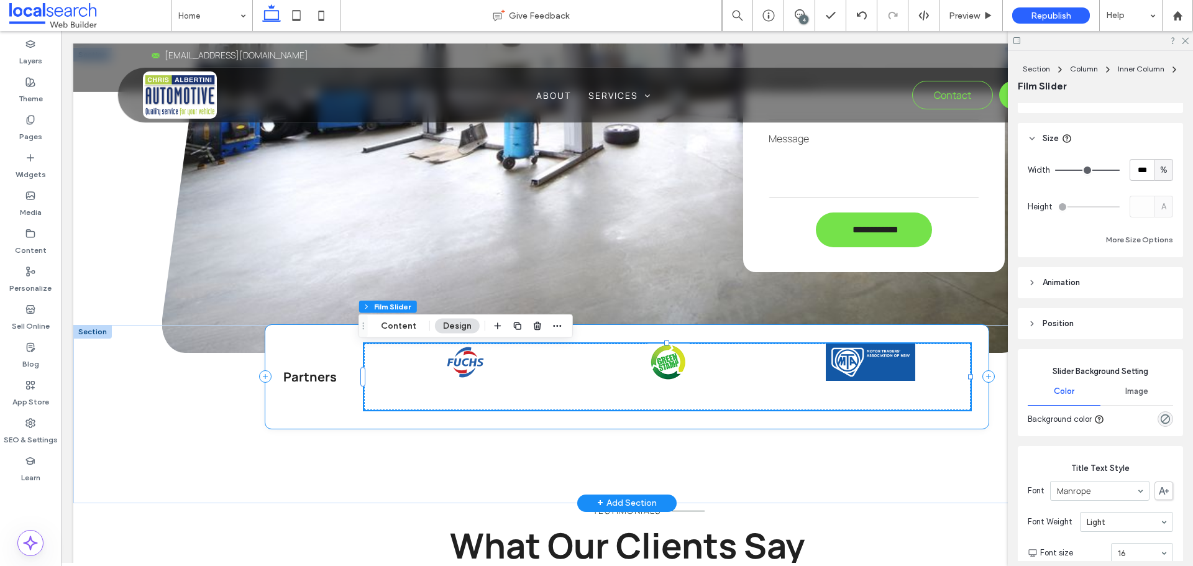
click at [267, 398] on div "Partners" at bounding box center [626, 377] width 723 height 104
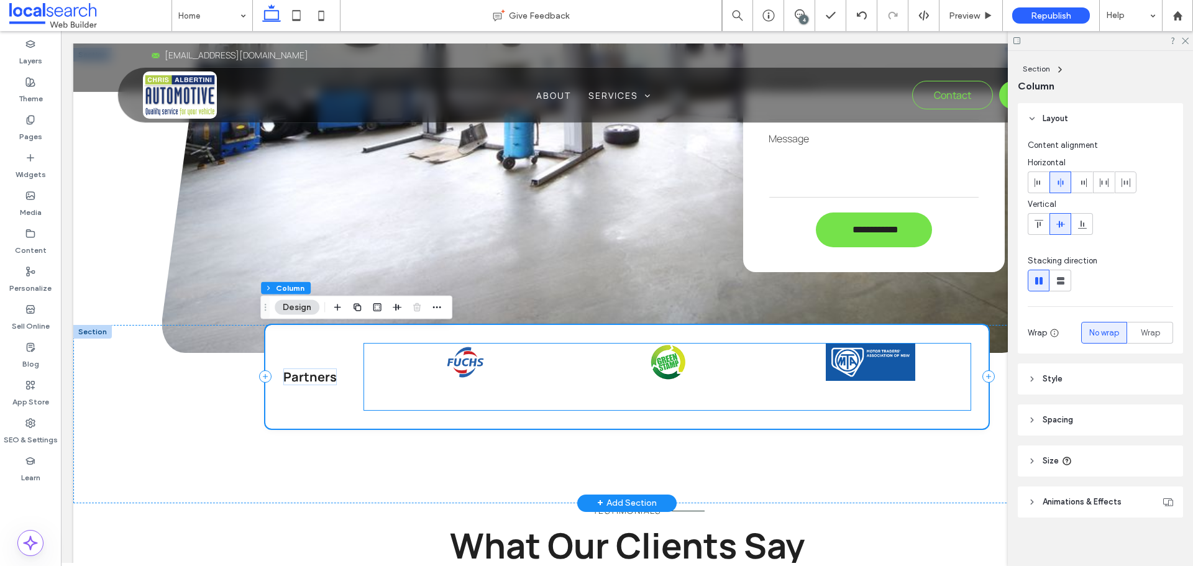
click at [437, 354] on img at bounding box center [465, 361] width 56 height 37
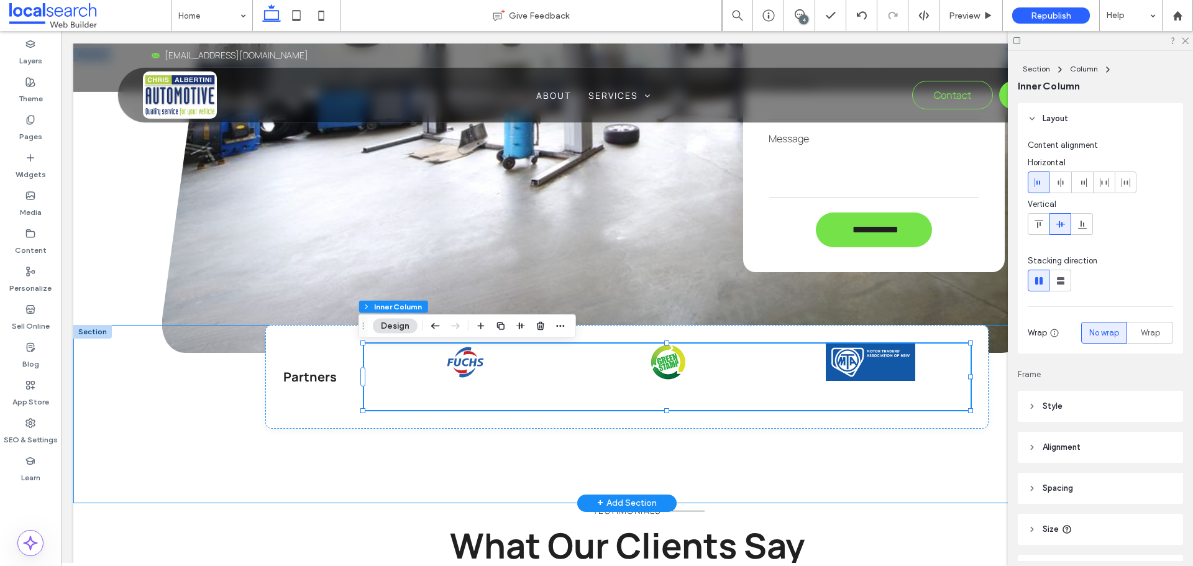
click at [411, 495] on div "Partners" at bounding box center [626, 414] width 745 height 178
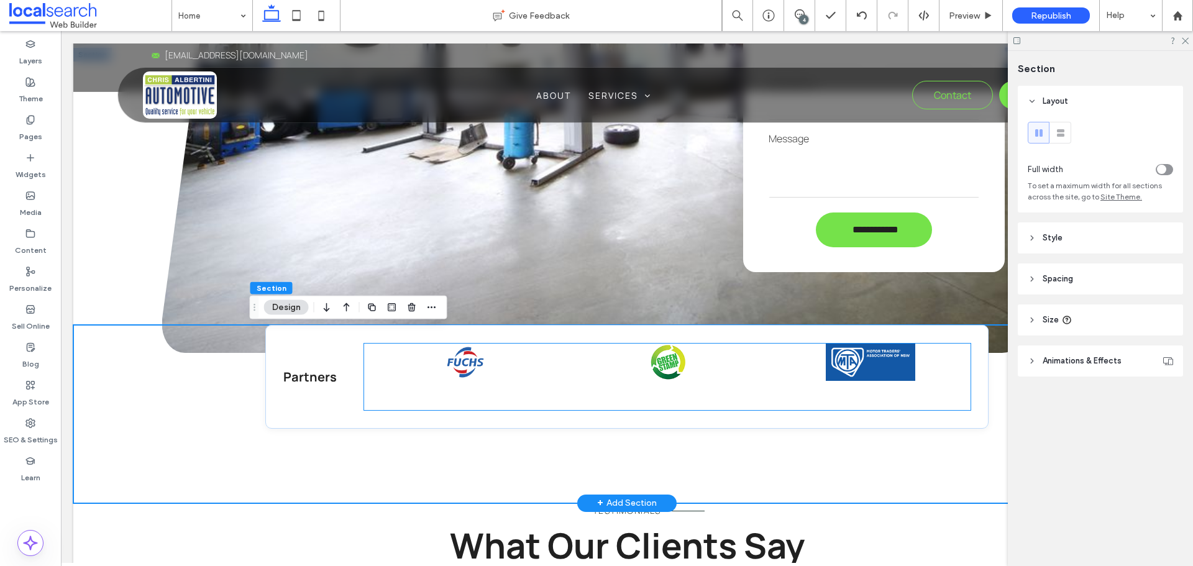
click at [490, 350] on div at bounding box center [465, 361] width 190 height 37
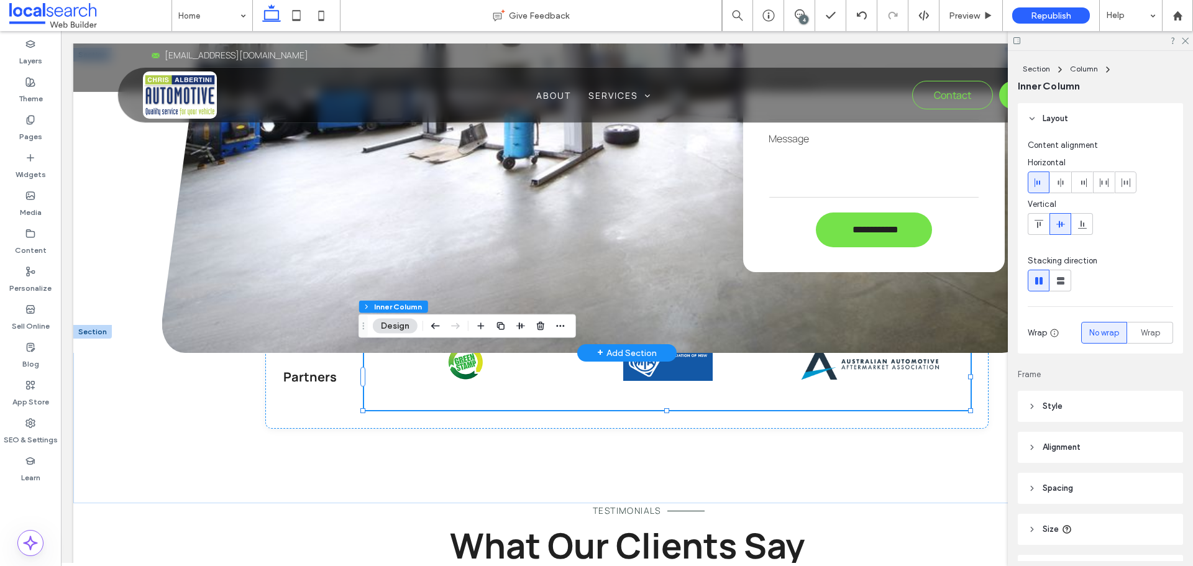
click at [1188, 38] on div at bounding box center [1099, 40] width 185 height 19
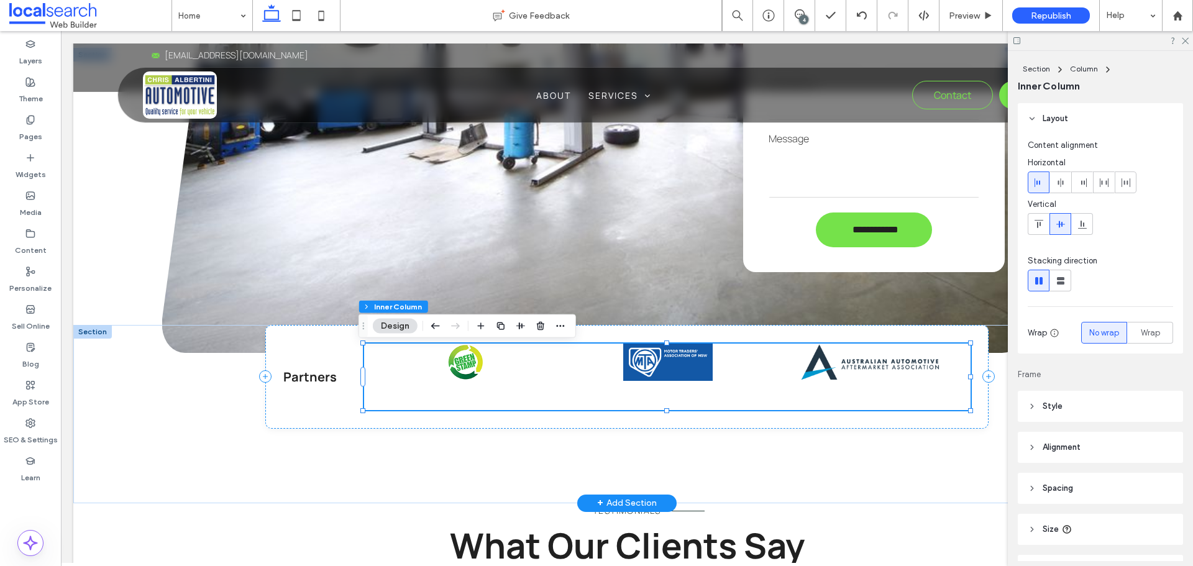
click at [485, 403] on div at bounding box center [161, 376] width 2025 height 66
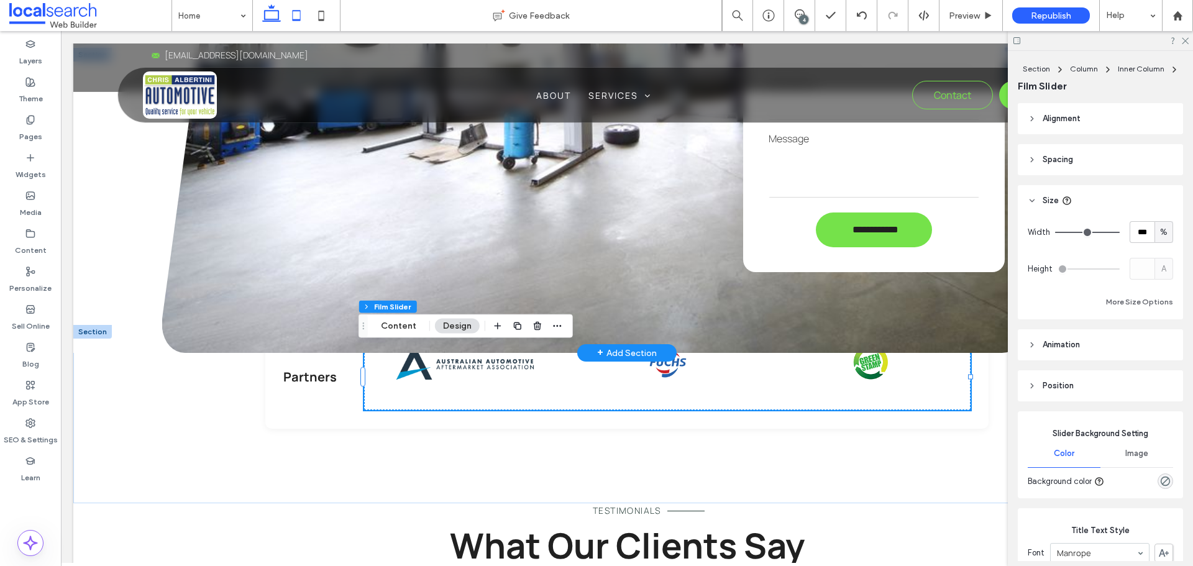
drag, startPoint x: 293, startPoint y: 8, endPoint x: 109, endPoint y: 172, distance: 246.8
click at [293, 8] on icon at bounding box center [296, 15] width 25 height 25
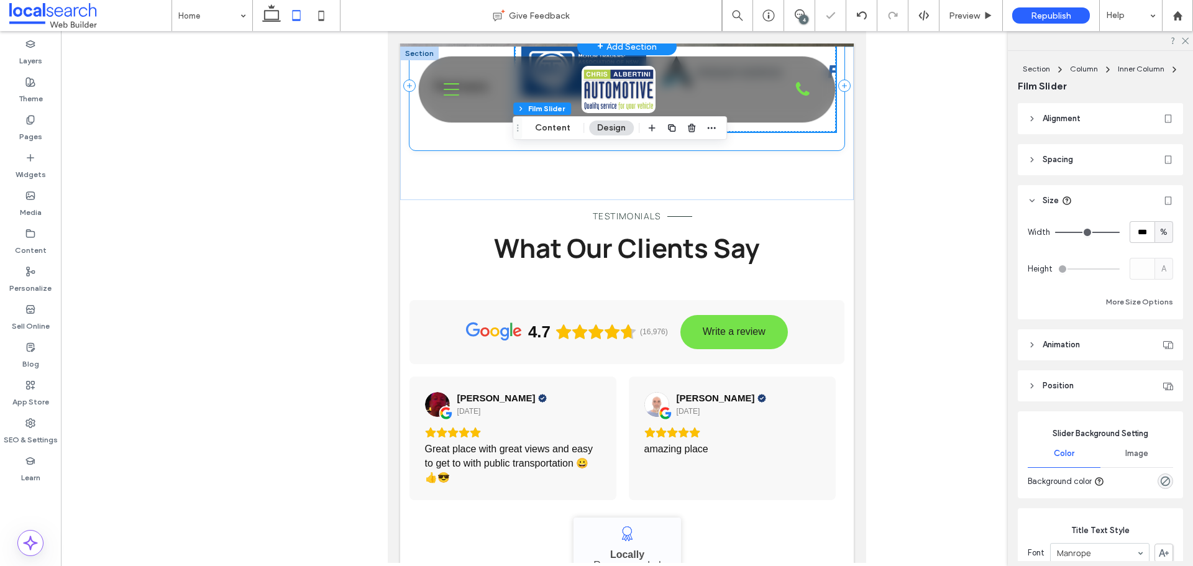
scroll to position [3500, 0]
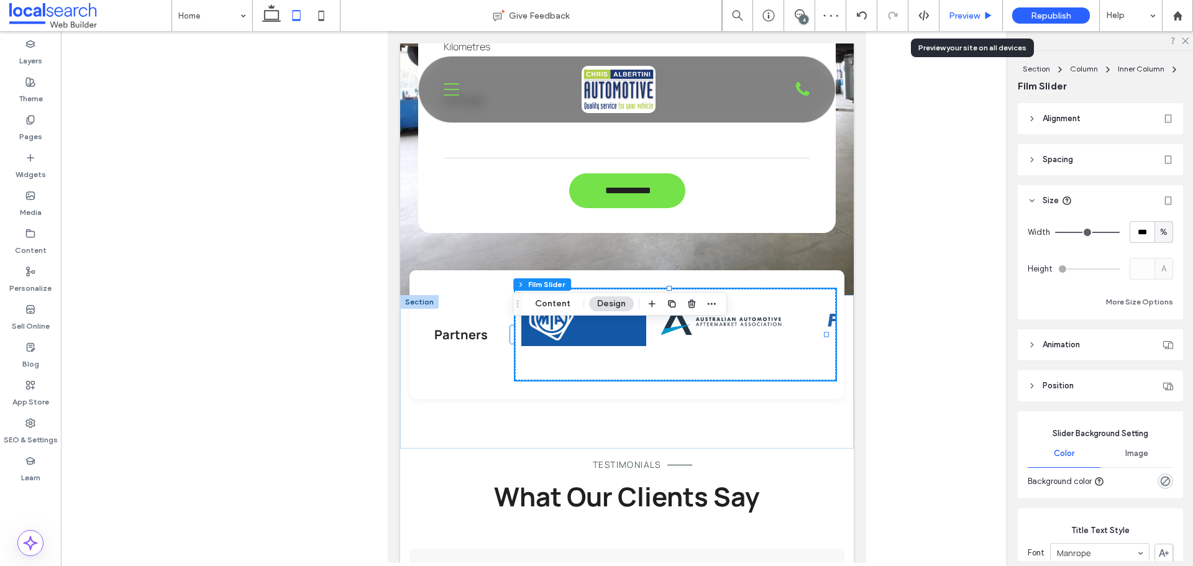
click at [975, 11] on span "Preview" at bounding box center [963, 16] width 31 height 11
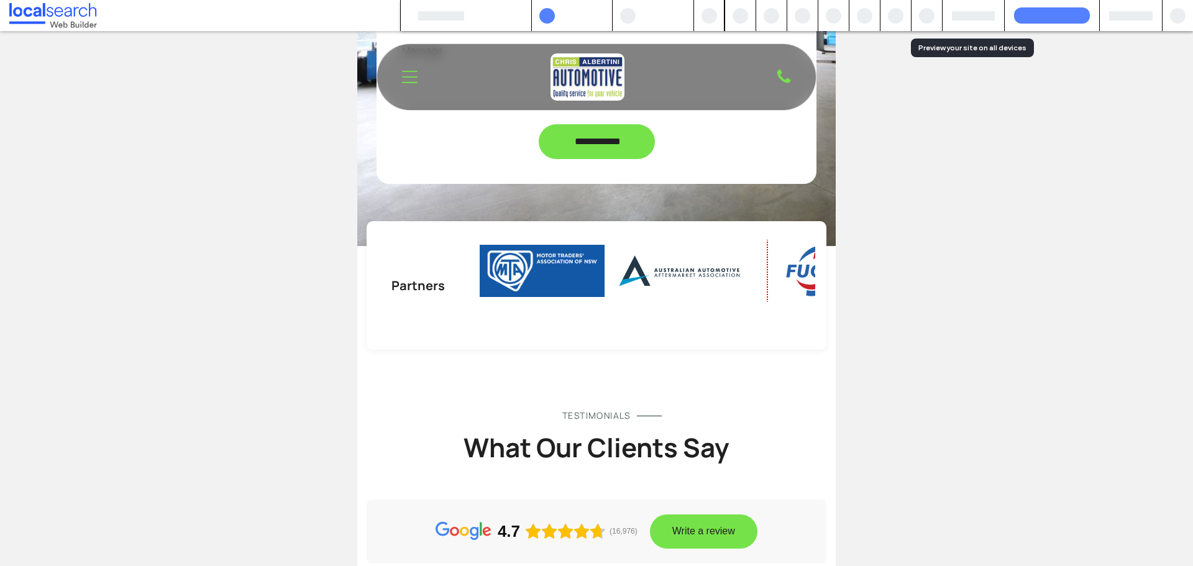
scroll to position [3443, 0]
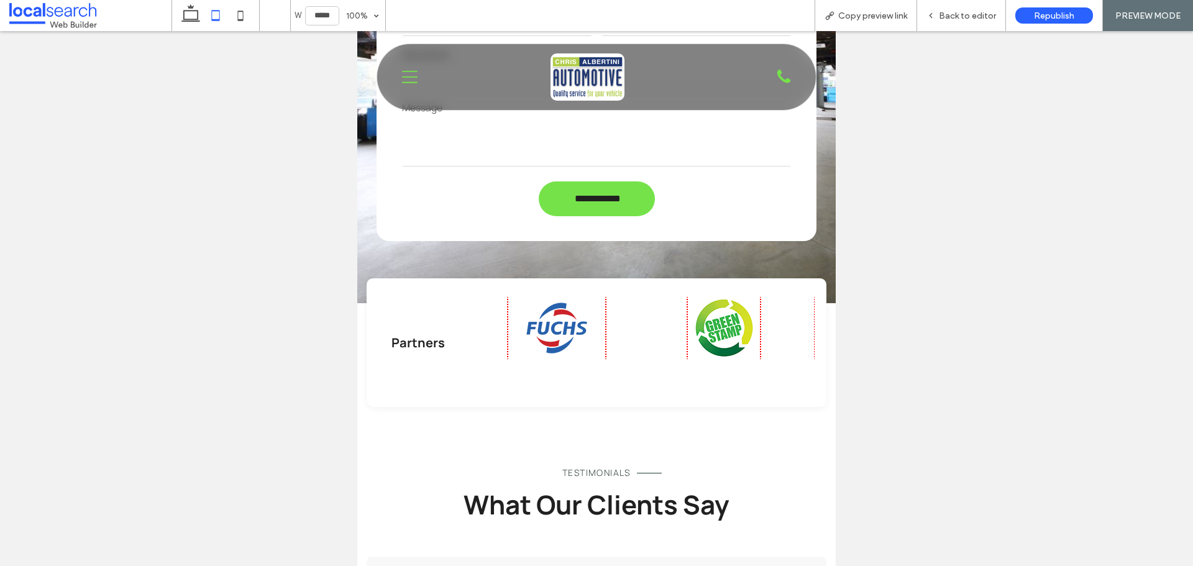
drag, startPoint x: 679, startPoint y: 353, endPoint x: 374, endPoint y: 364, distance: 305.8
click at [376, 365] on div "Partners" at bounding box center [595, 342] width 459 height 129
click at [940, 20] on div "Back to editor" at bounding box center [961, 16] width 88 height 11
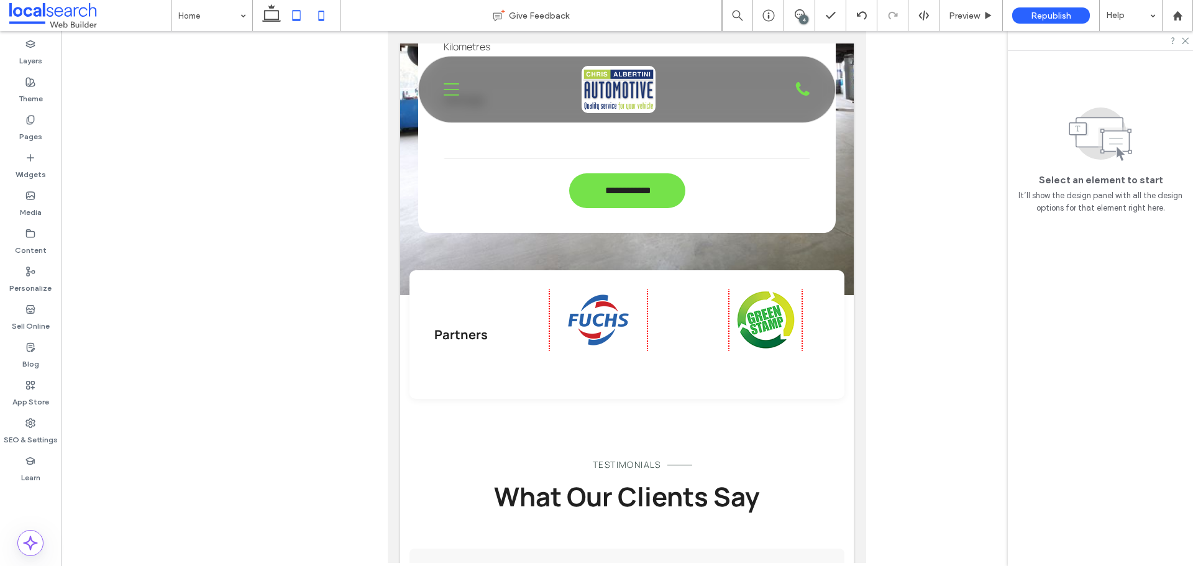
click at [320, 11] on icon at bounding box center [321, 15] width 25 height 25
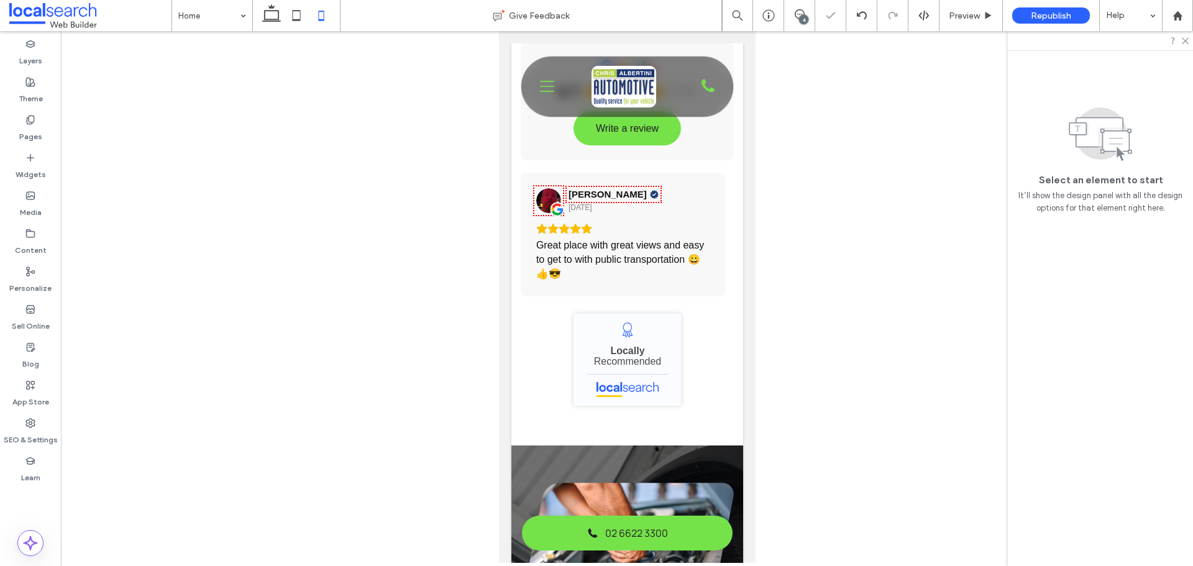
scroll to position [3595, 0]
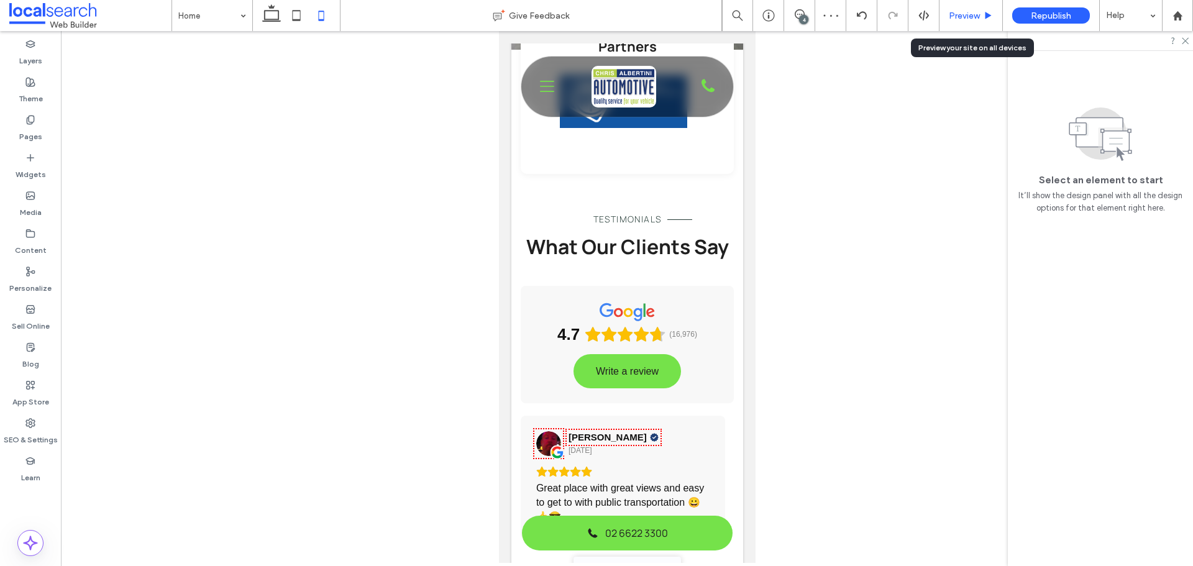
click at [960, 17] on span "Preview" at bounding box center [963, 16] width 31 height 11
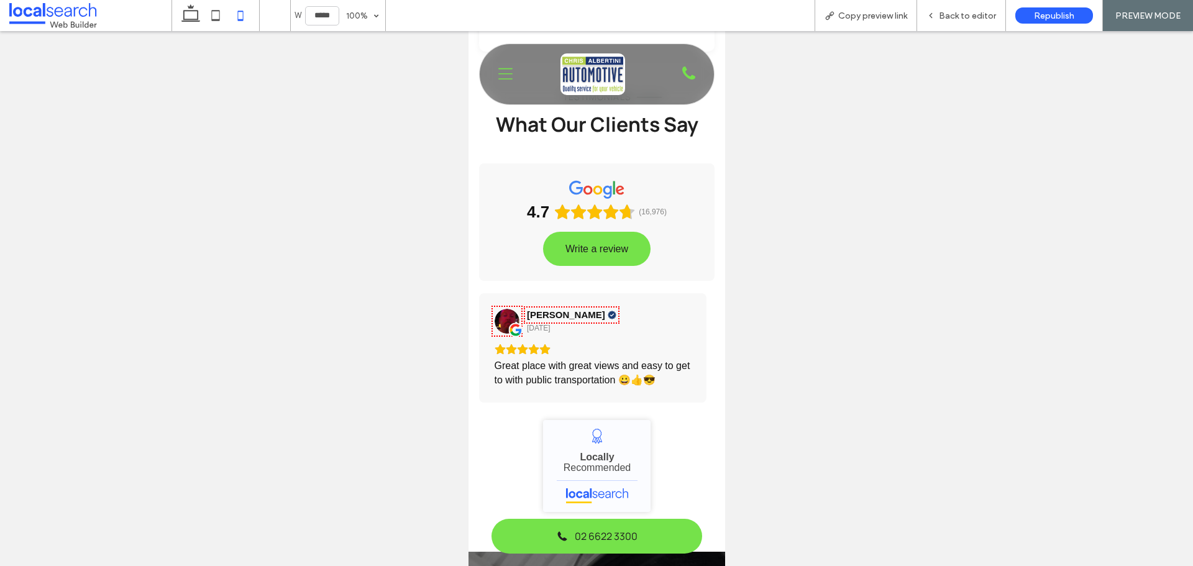
scroll to position [3422, 0]
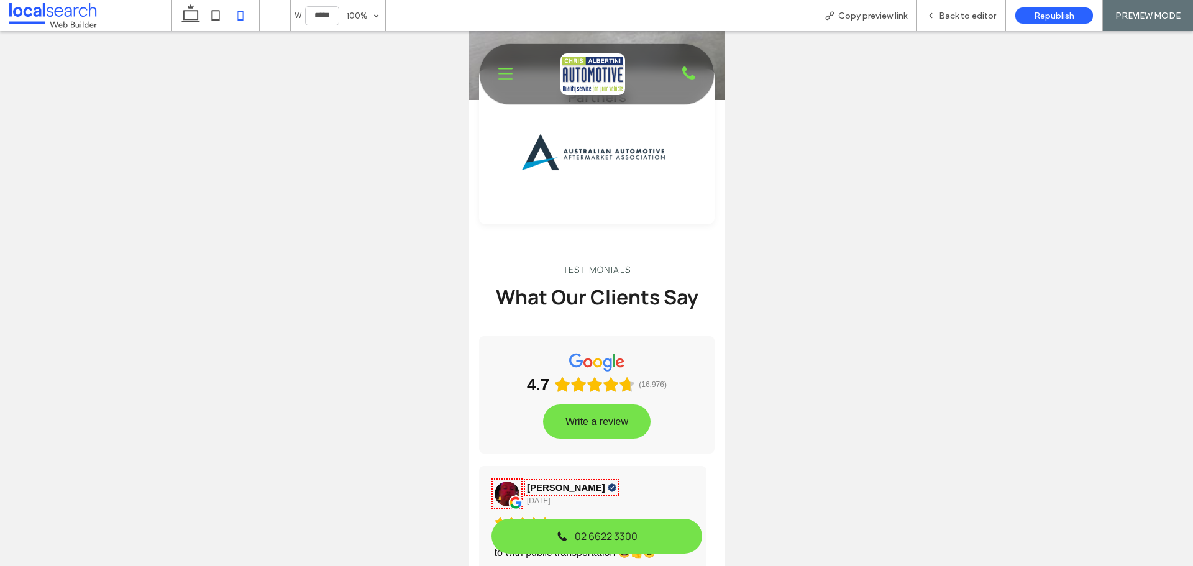
drag, startPoint x: 645, startPoint y: 165, endPoint x: 491, endPoint y: 190, distance: 156.6
drag, startPoint x: 613, startPoint y: 187, endPoint x: 424, endPoint y: 178, distance: 189.0
drag, startPoint x: 604, startPoint y: 179, endPoint x: 468, endPoint y: 183, distance: 135.5
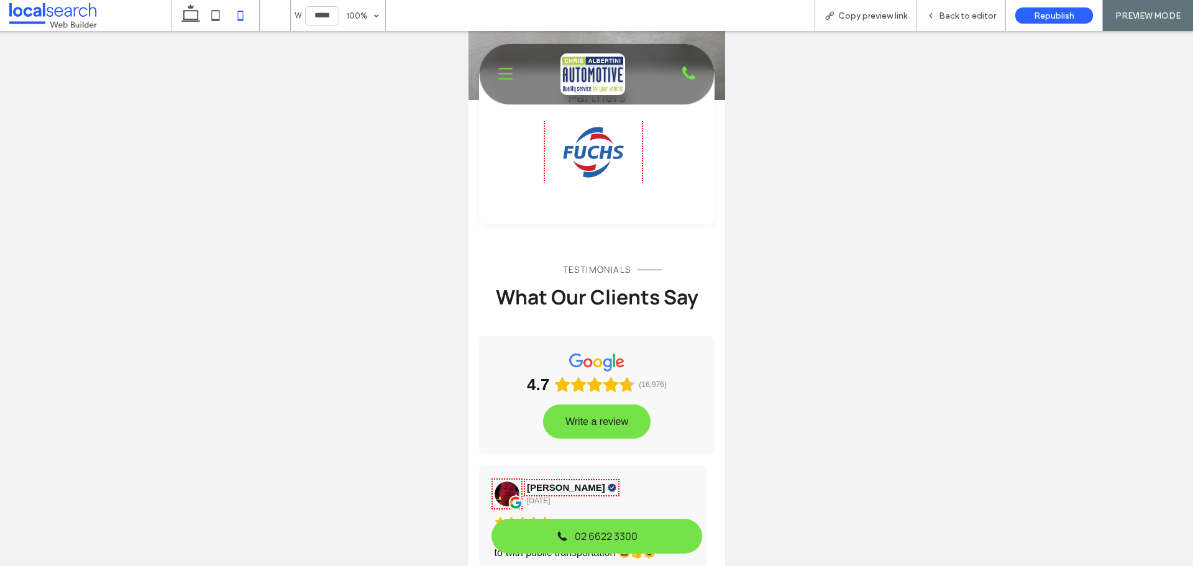
click at [468, 183] on div "Partners" at bounding box center [596, 181] width 257 height 162
click at [963, 18] on span "Back to editor" at bounding box center [966, 16] width 57 height 11
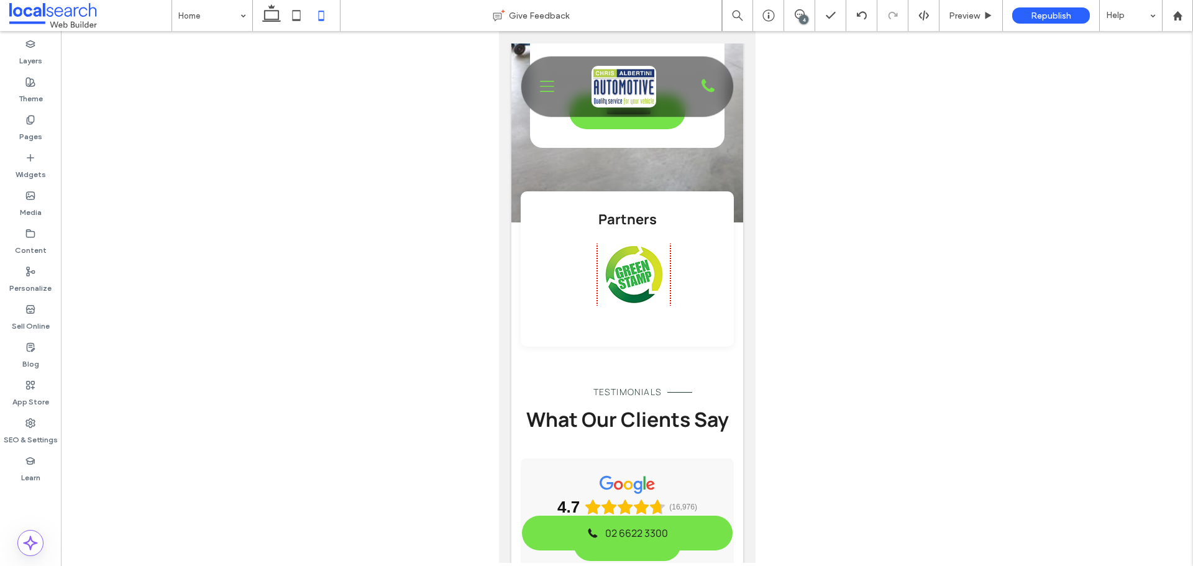
scroll to position [3595, 0]
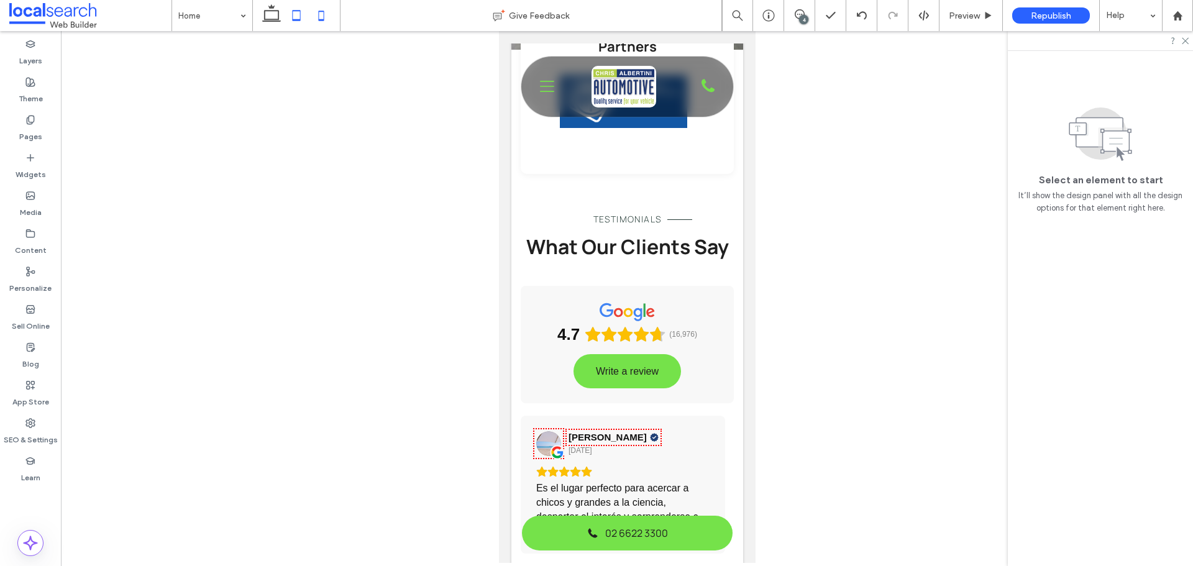
click at [285, 19] on icon at bounding box center [296, 15] width 25 height 25
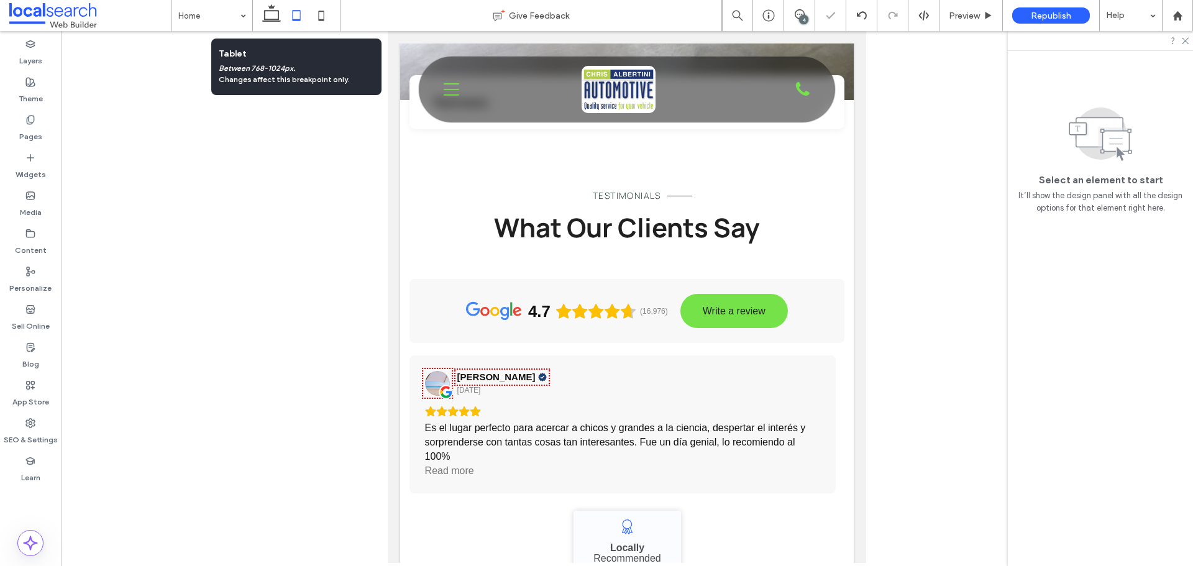
scroll to position [0, 0]
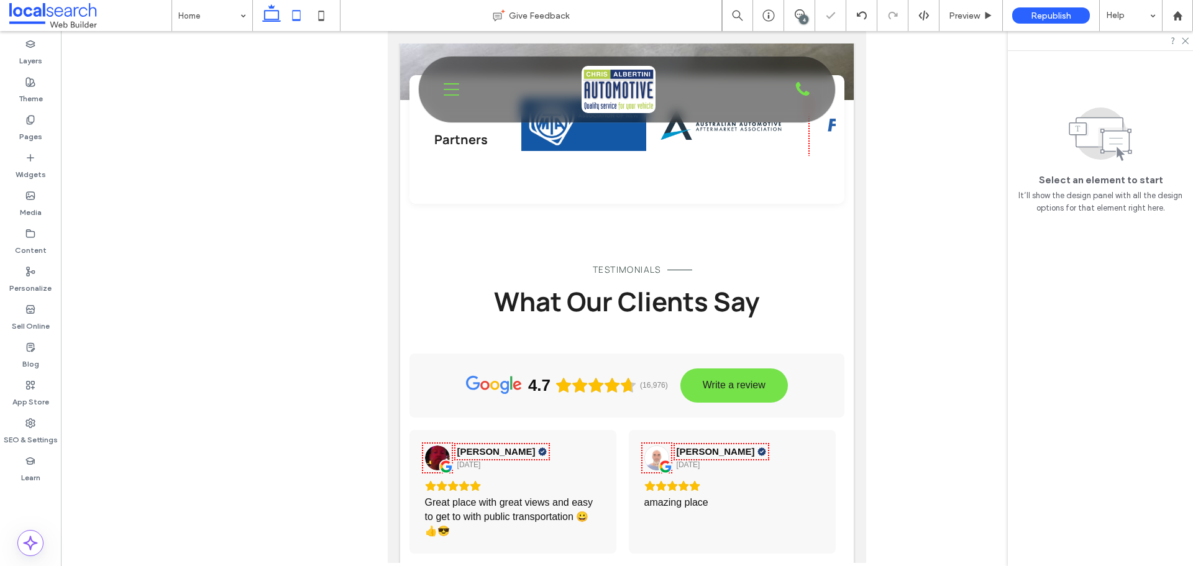
click at [273, 15] on icon at bounding box center [271, 15] width 25 height 25
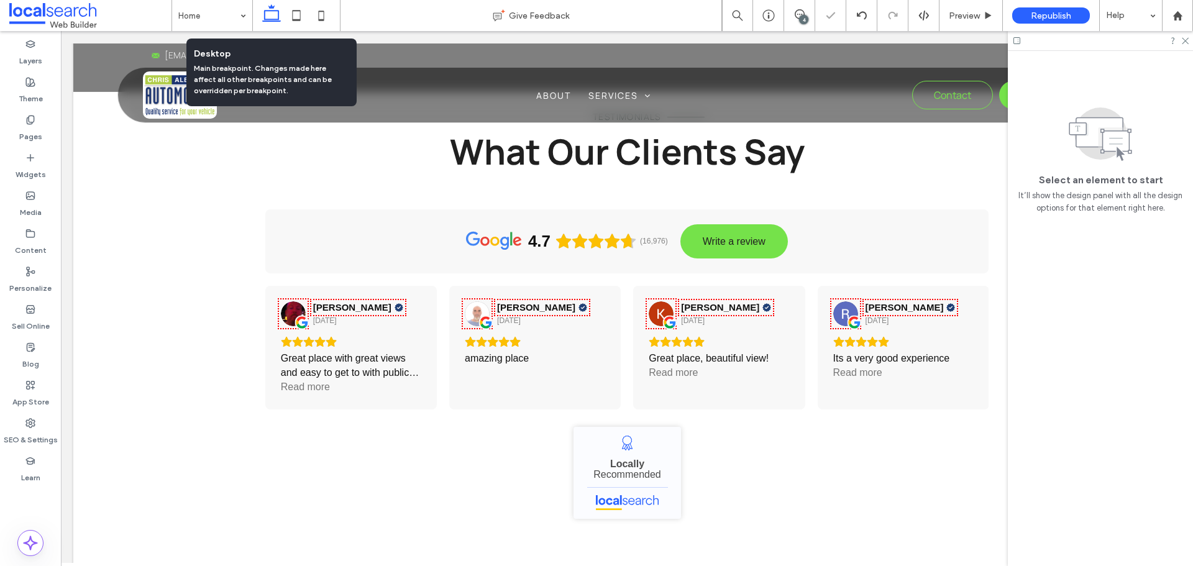
scroll to position [4789, 0]
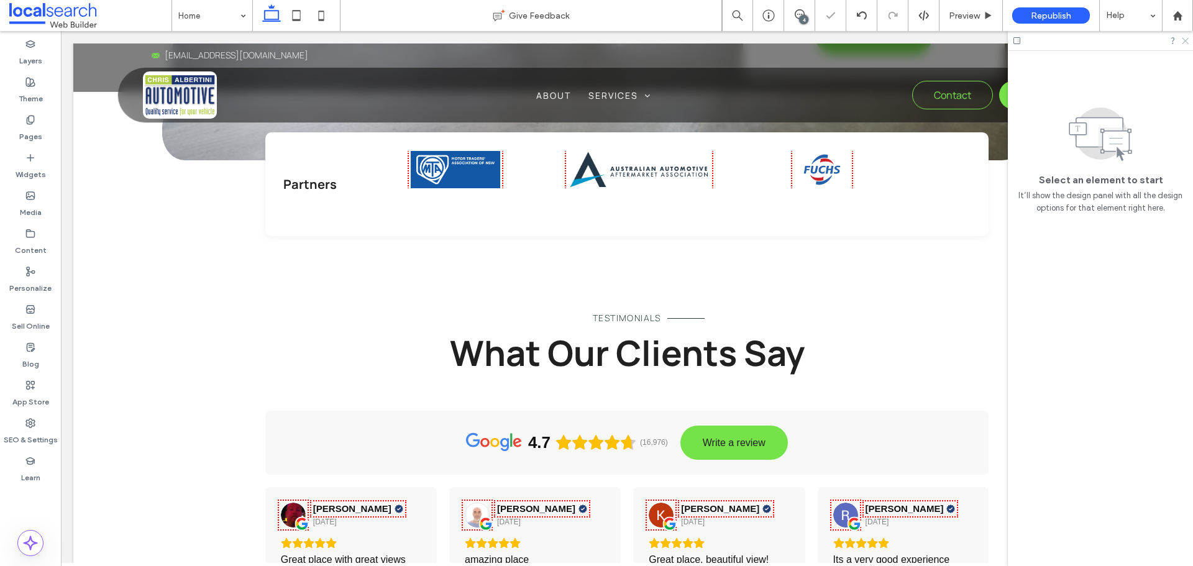
click at [1183, 39] on use at bounding box center [1184, 41] width 7 height 7
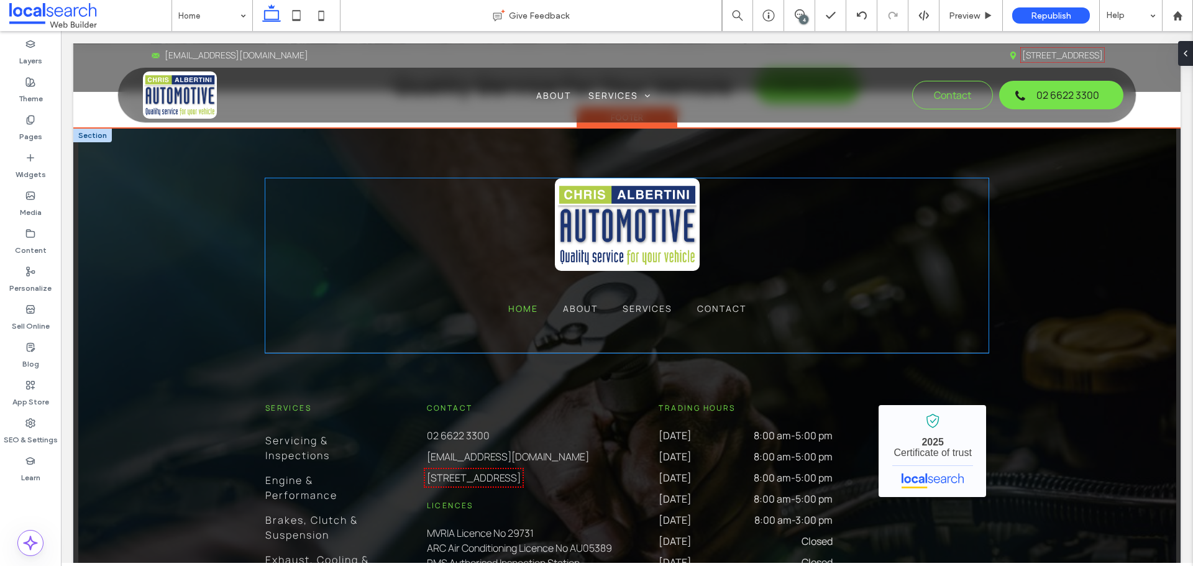
scroll to position [6217, 0]
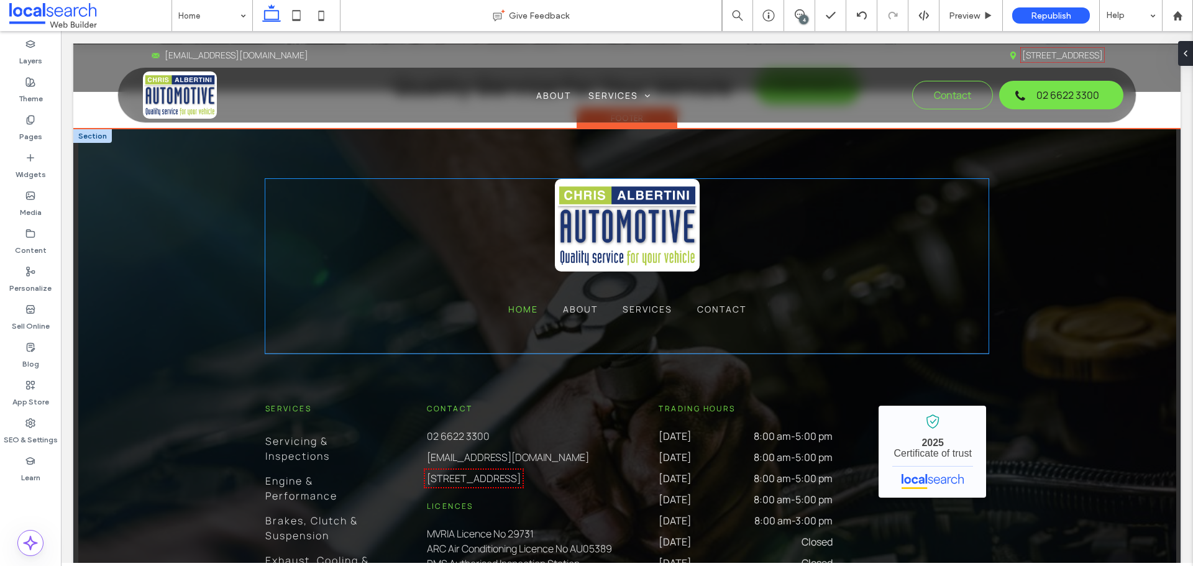
click at [589, 247] on img at bounding box center [627, 225] width 145 height 93
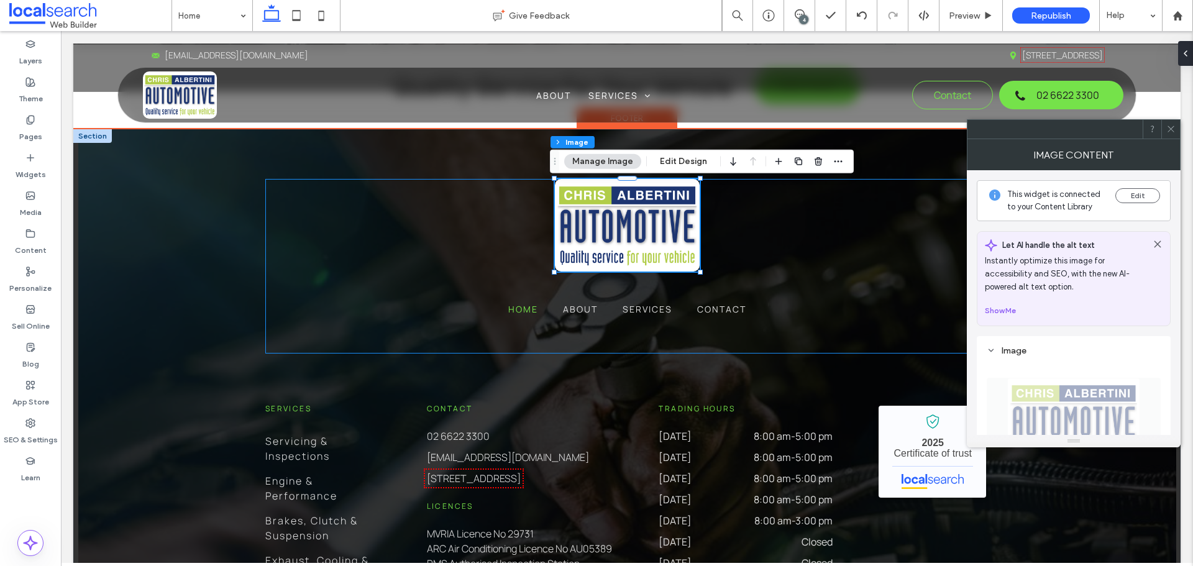
type input "**"
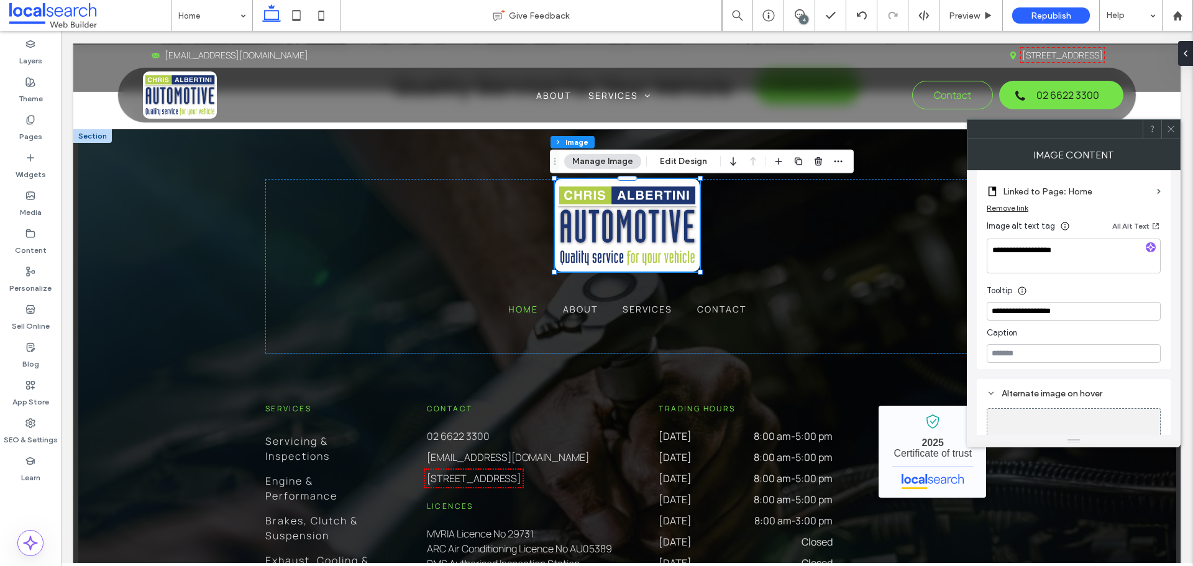
scroll to position [311, 0]
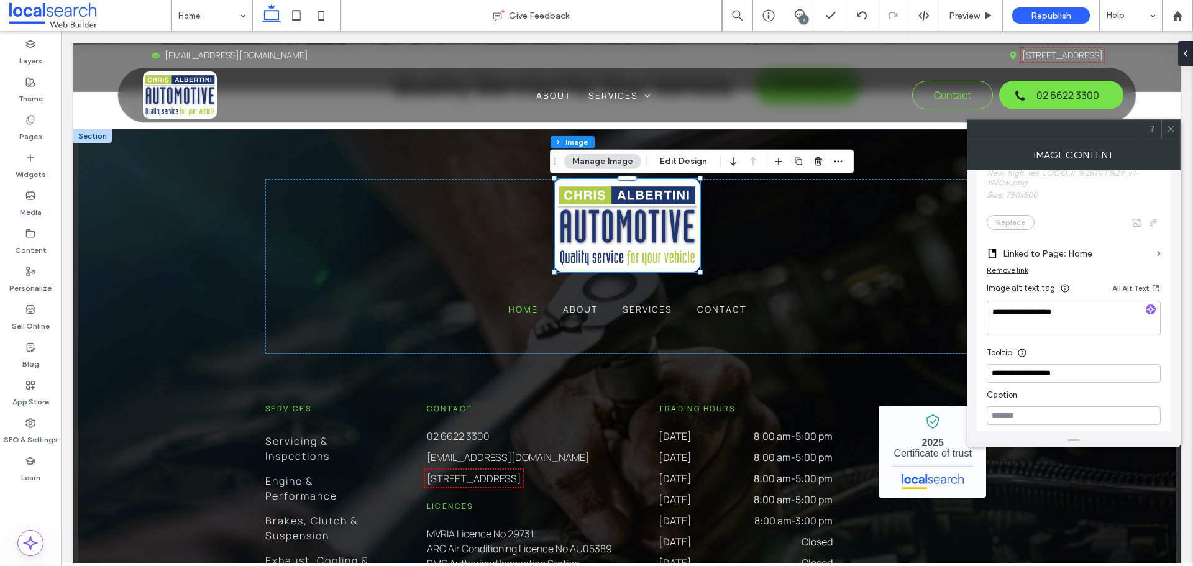
click at [1168, 129] on icon at bounding box center [1170, 128] width 9 height 9
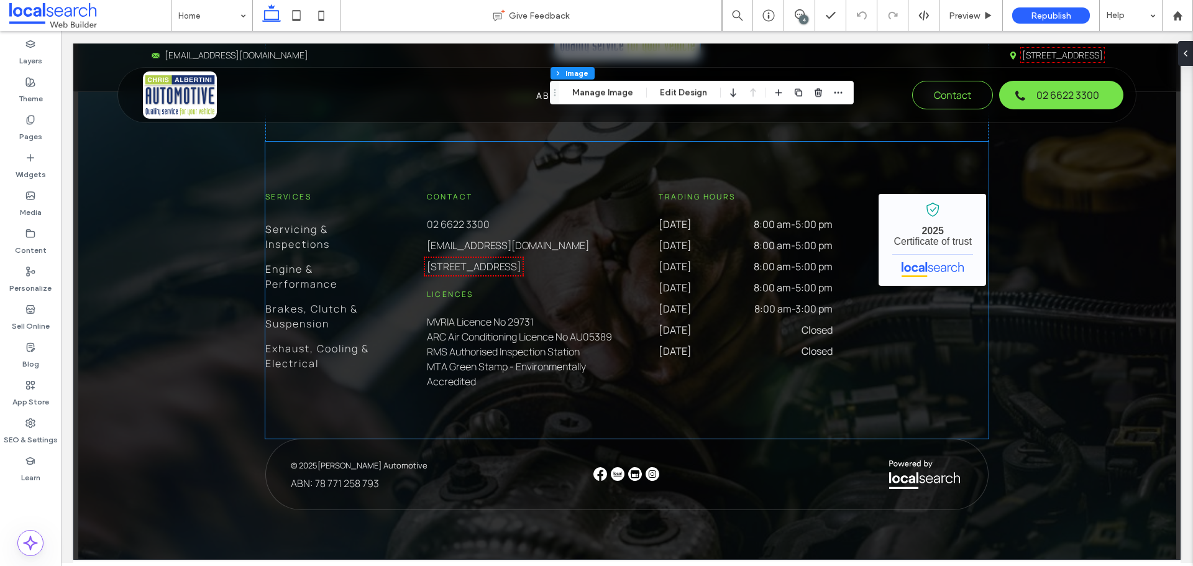
scroll to position [6432, 0]
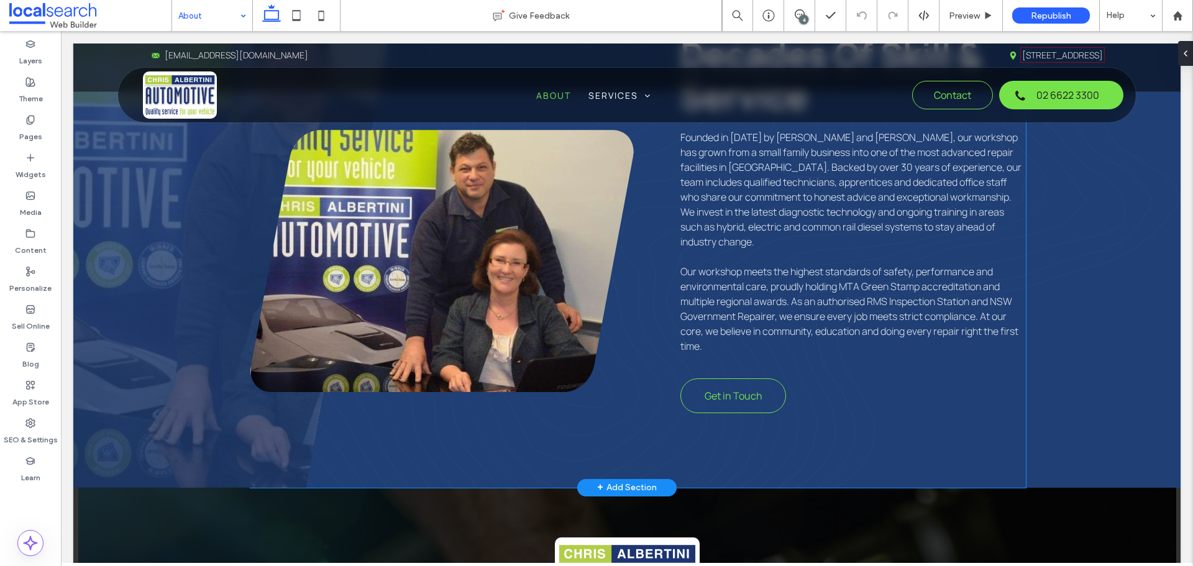
scroll to position [497, 0]
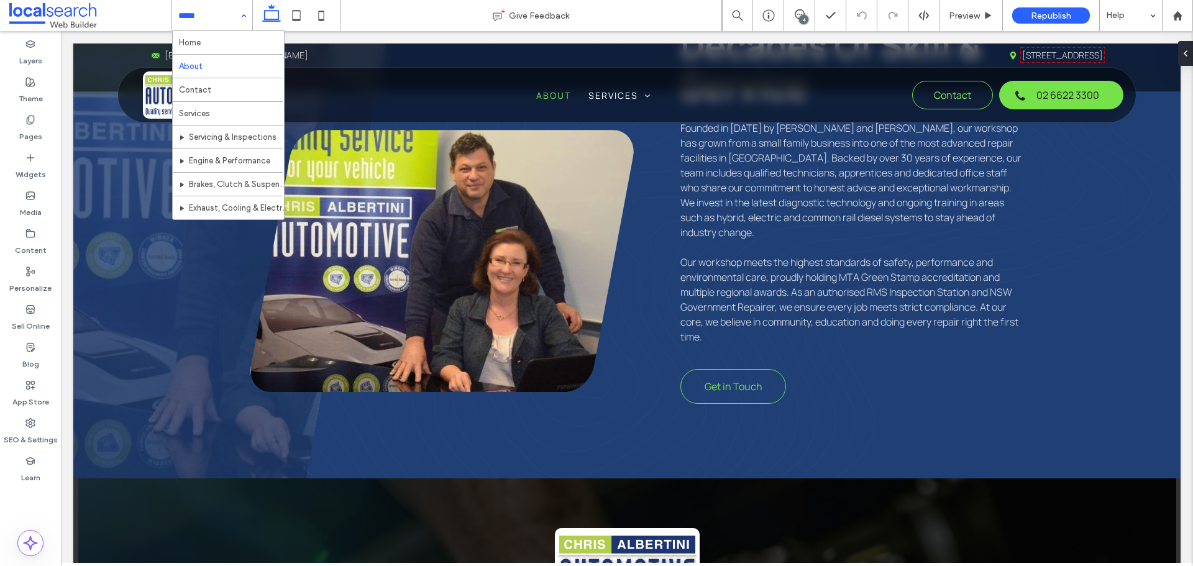
click at [214, 20] on input at bounding box center [208, 15] width 61 height 31
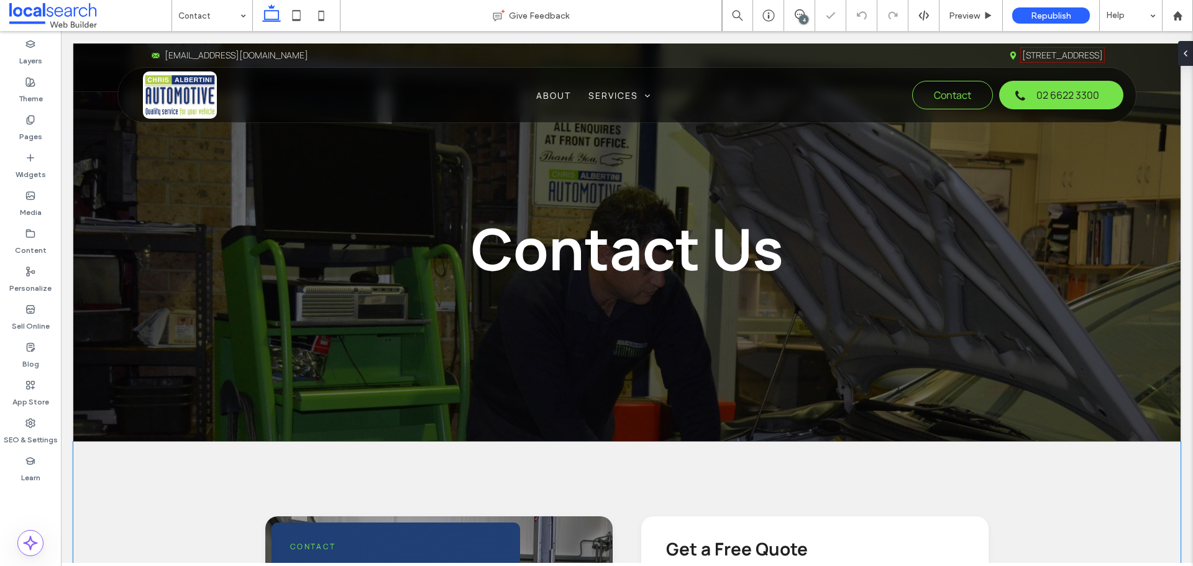
scroll to position [373, 0]
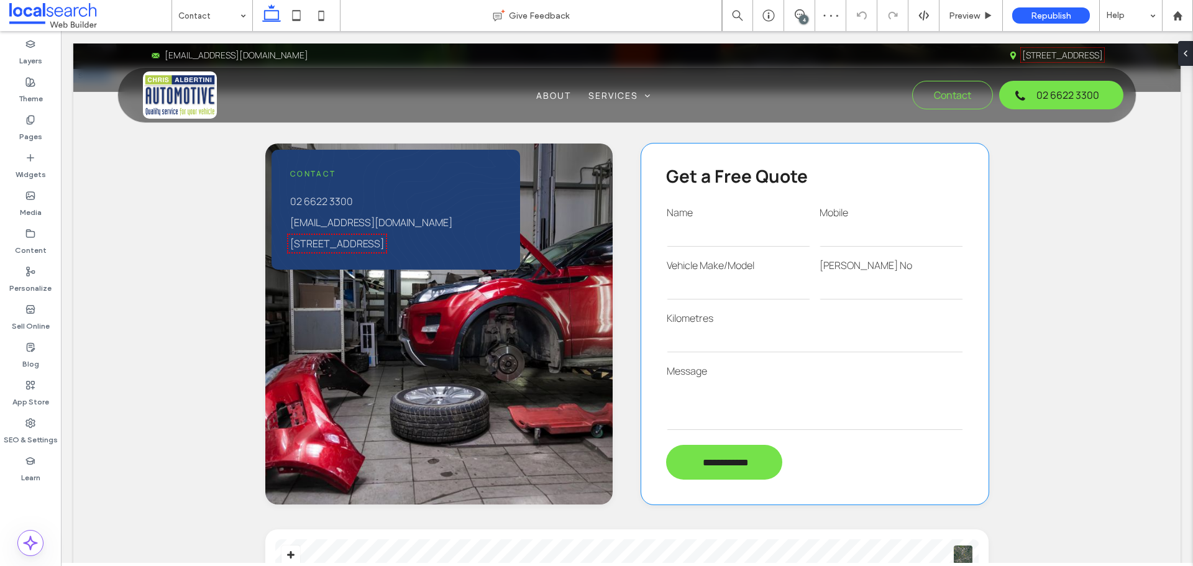
click at [759, 286] on input "text" at bounding box center [737, 287] width 143 height 25
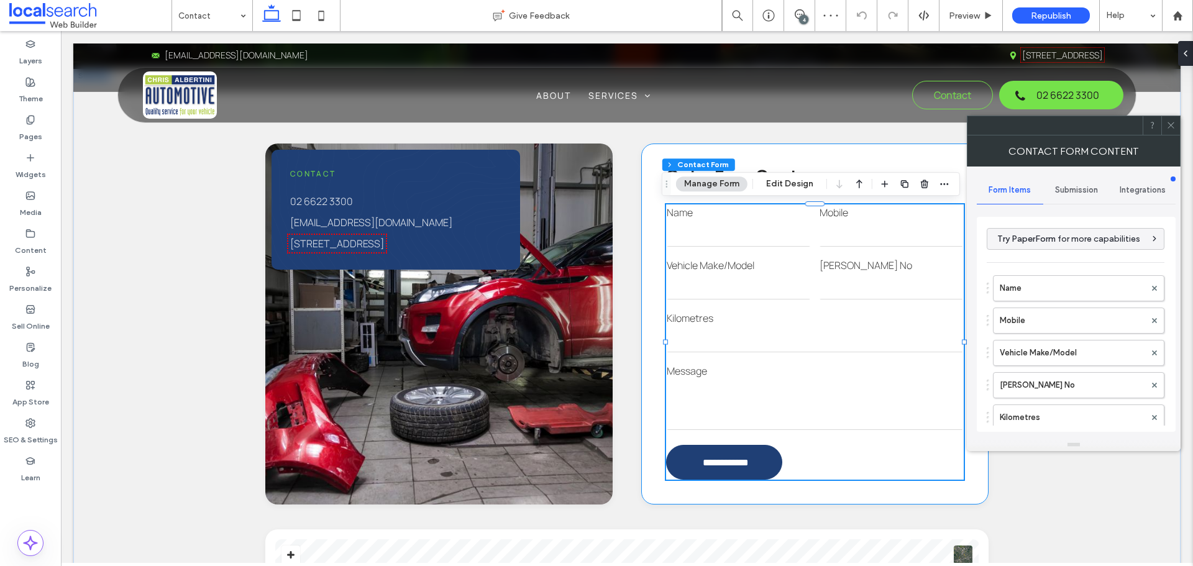
type input "**********"
type input "*"
type input "***"
type input "*"
type input "***"
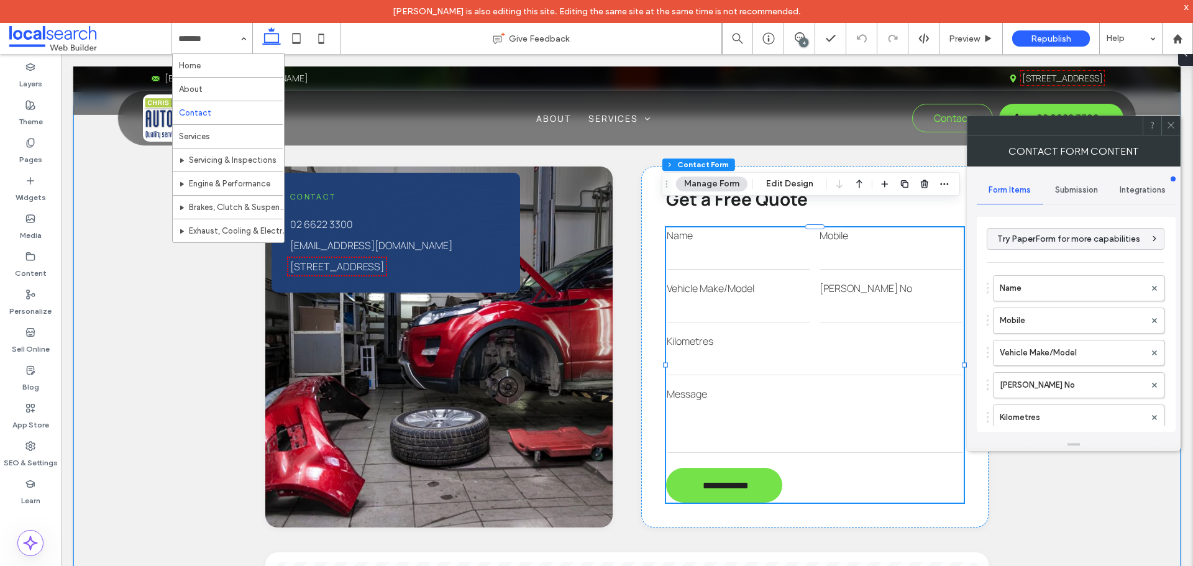
scroll to position [376, 0]
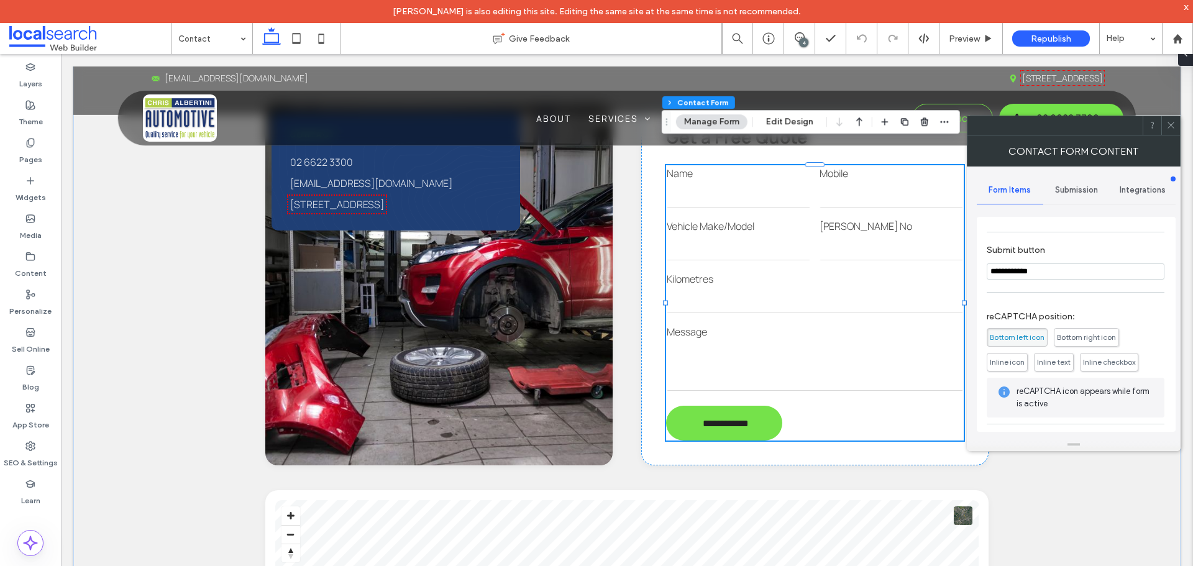
click at [1083, 192] on span "Submission" at bounding box center [1076, 190] width 43 height 10
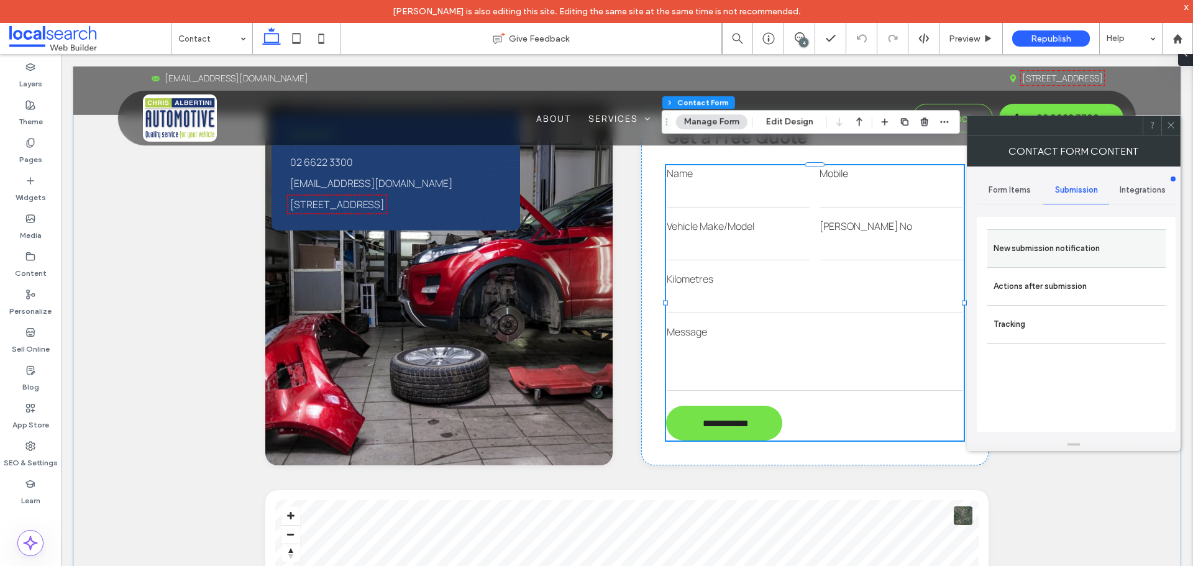
click at [1050, 244] on label "New submission notification" at bounding box center [1076, 248] width 166 height 25
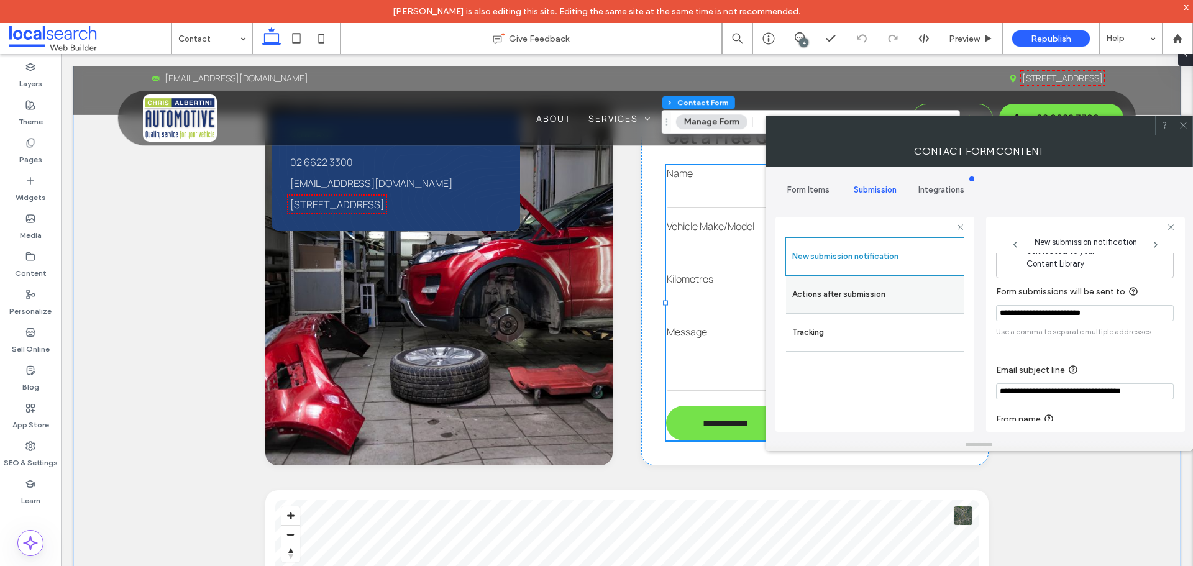
scroll to position [65, 0]
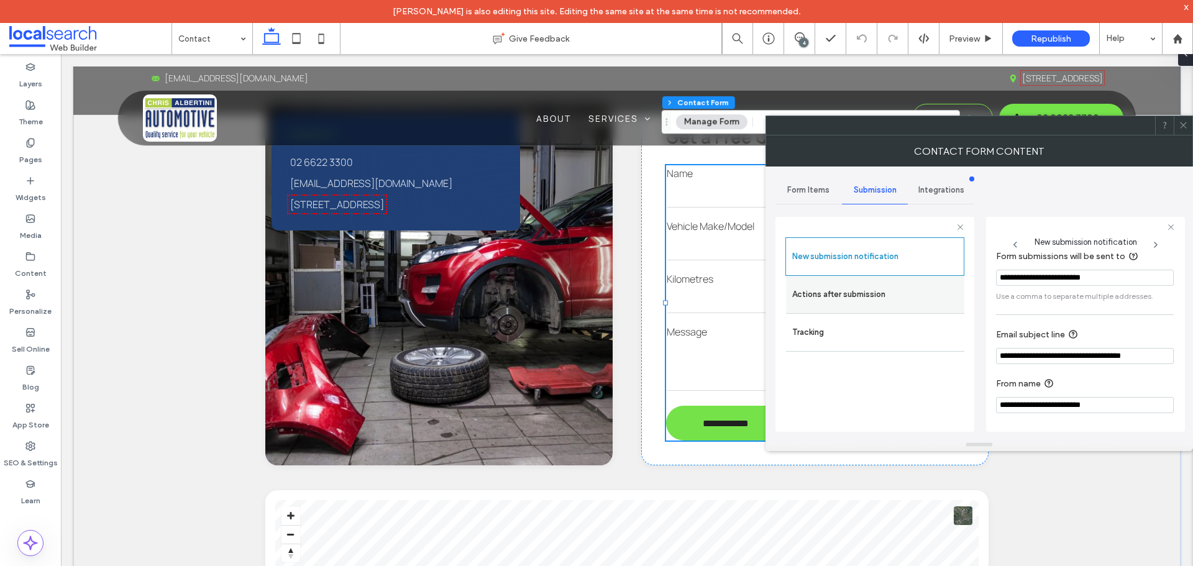
click at [912, 305] on label "Actions after submission" at bounding box center [875, 294] width 166 height 25
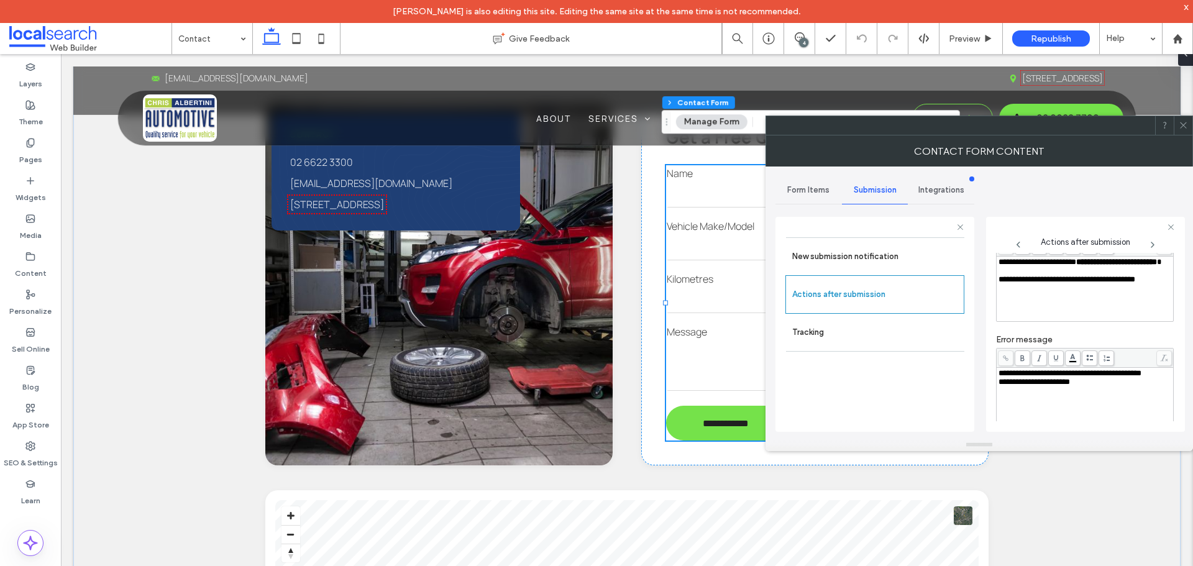
click at [1181, 125] on icon at bounding box center [1182, 124] width 9 height 9
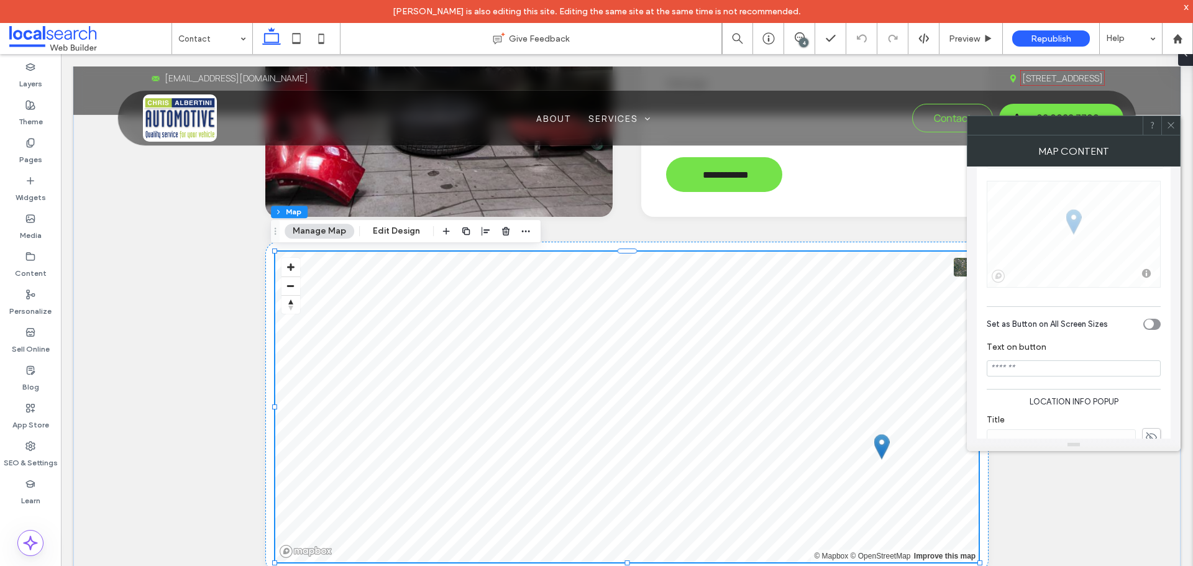
scroll to position [290, 0]
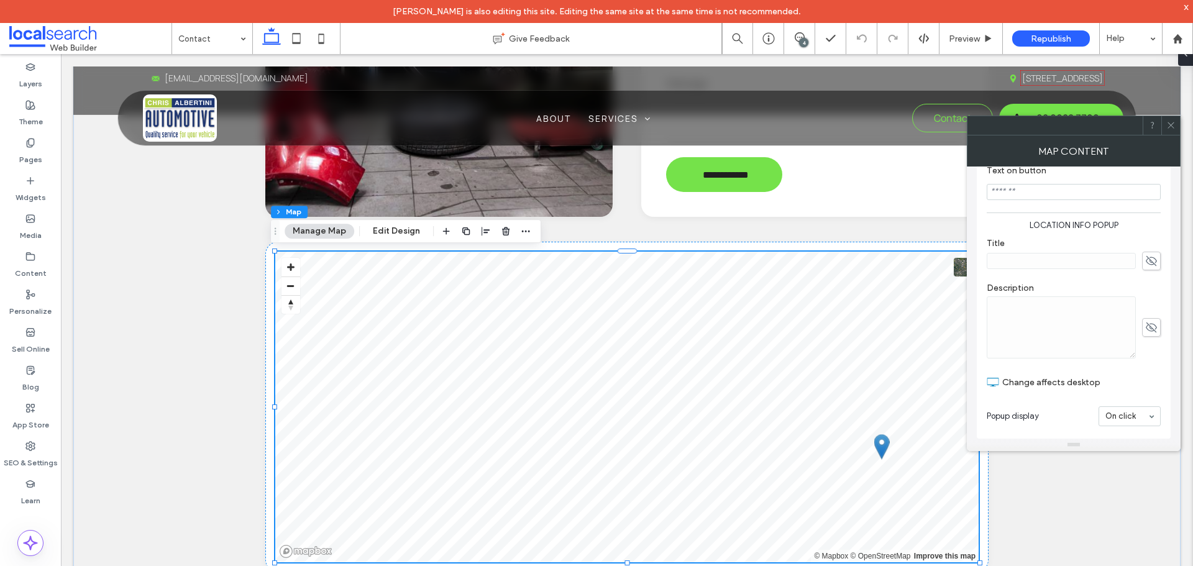
click at [1170, 126] on icon at bounding box center [1170, 124] width 9 height 9
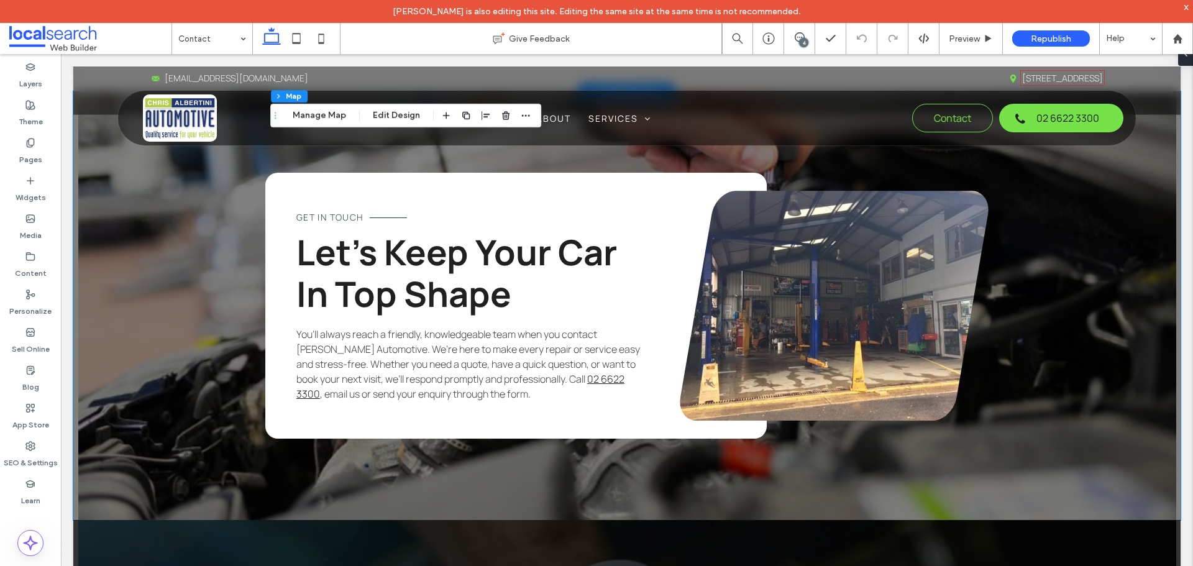
scroll to position [1118, 0]
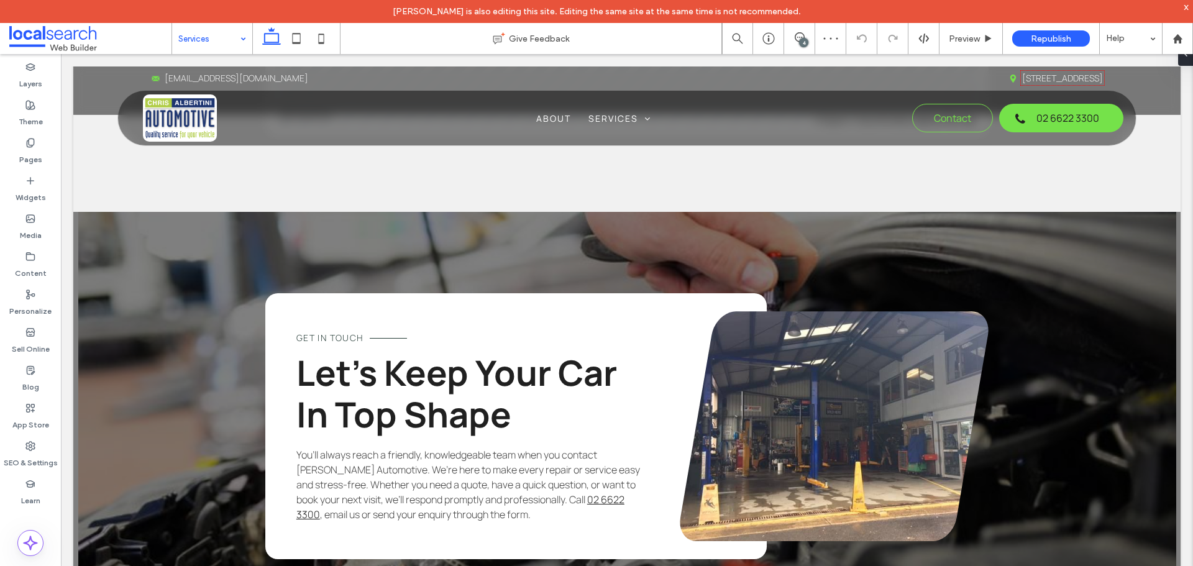
scroll to position [116, 0]
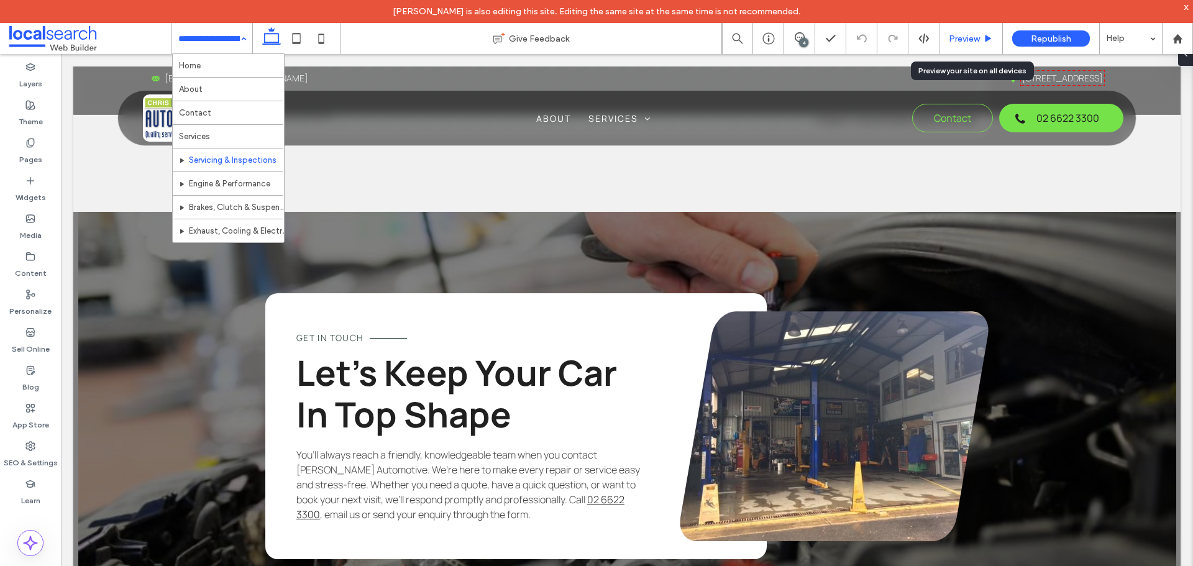
click at [952, 38] on span "Preview" at bounding box center [963, 39] width 31 height 11
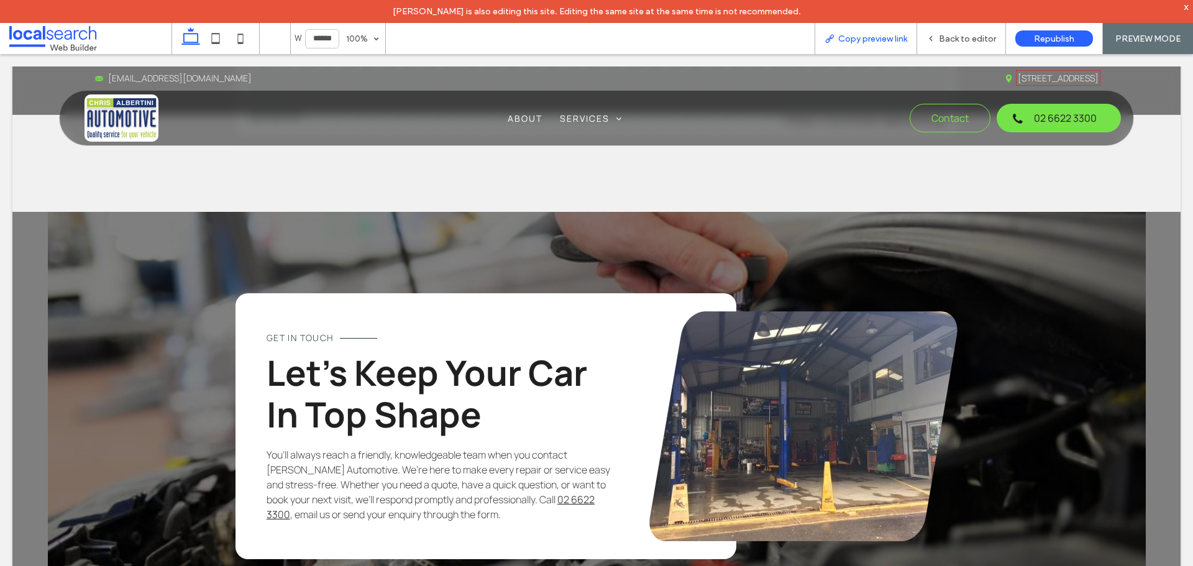
click at [891, 32] on div "Copy preview link" at bounding box center [865, 38] width 102 height 31
click at [878, 39] on span "Copy preview link" at bounding box center [872, 39] width 69 height 11
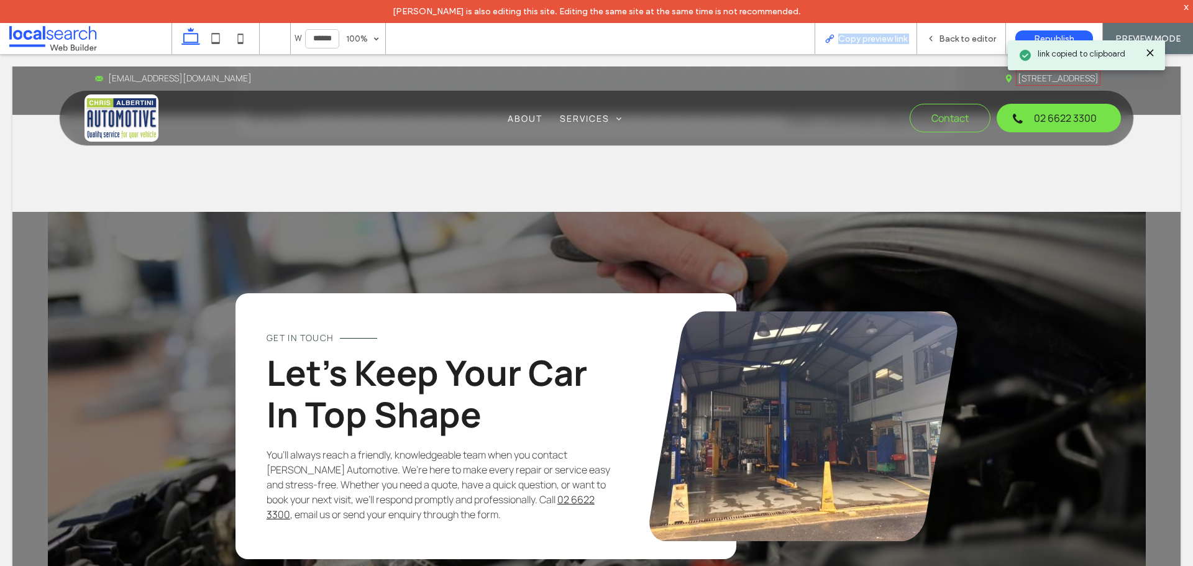
click at [878, 39] on span "Copy preview link" at bounding box center [872, 39] width 69 height 11
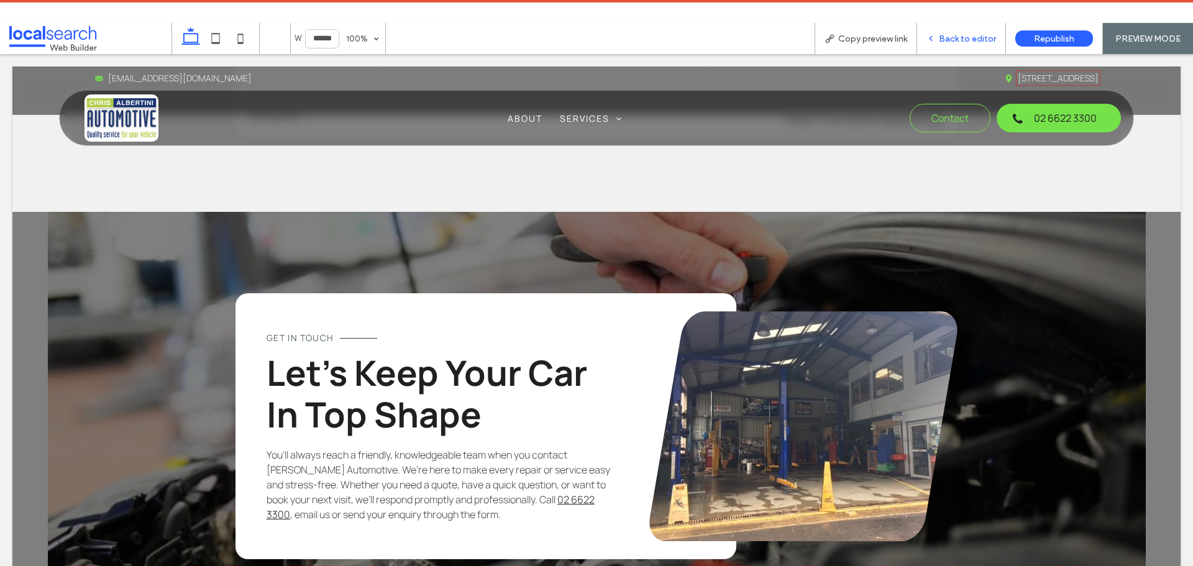
click at [938, 41] on div "Back to editor" at bounding box center [961, 39] width 88 height 11
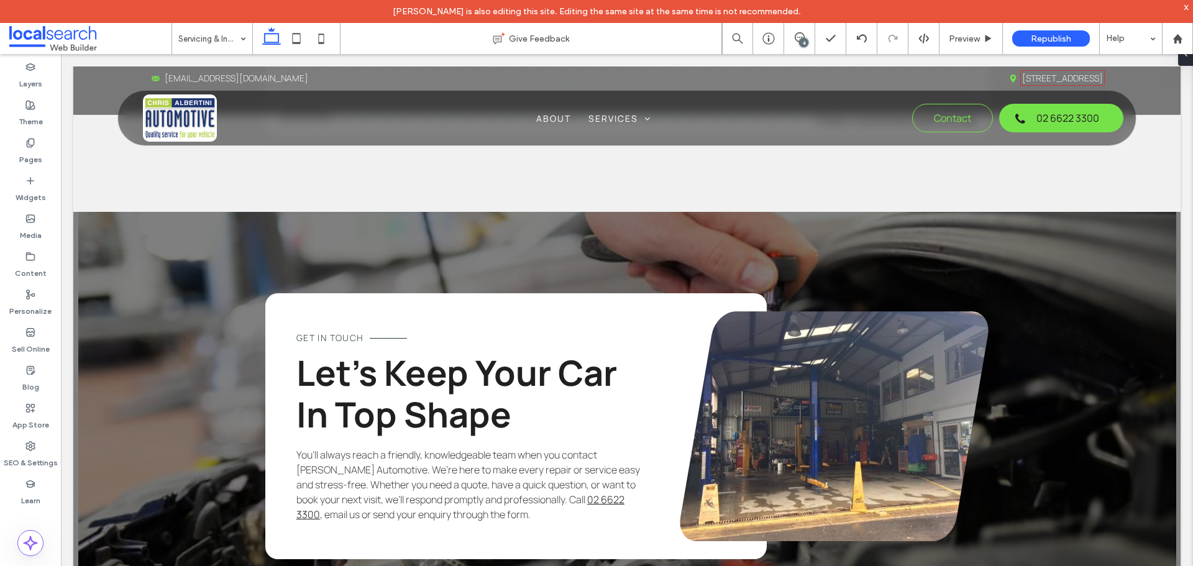
click at [1185, 7] on div "x" at bounding box center [1186, 6] width 6 height 11
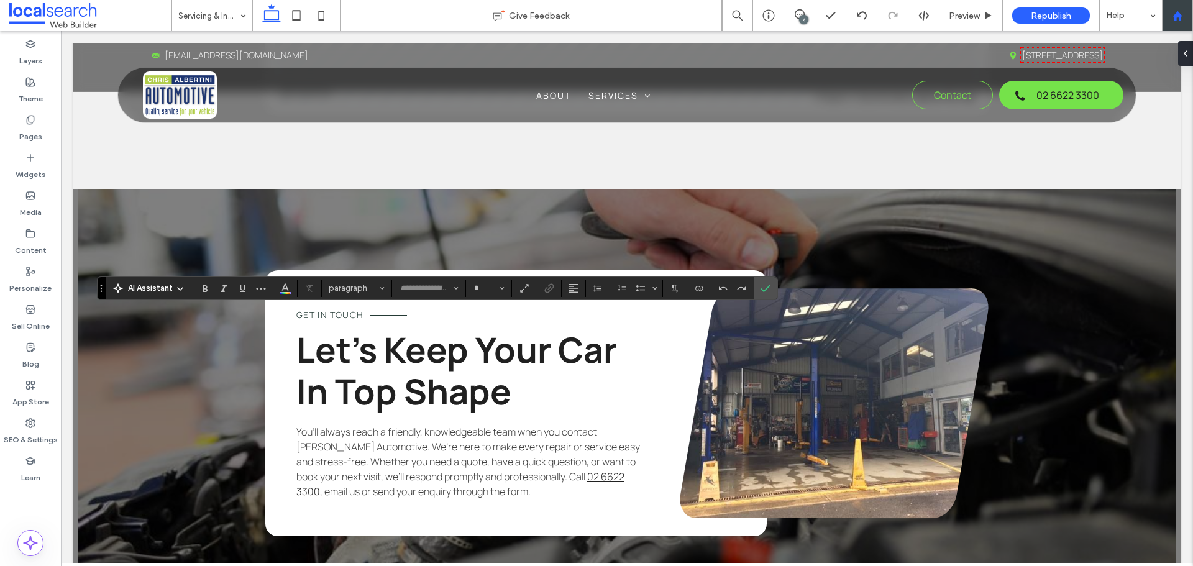
type input "*******"
type input "**"
click at [761, 286] on icon "Confirm" at bounding box center [765, 288] width 10 height 10
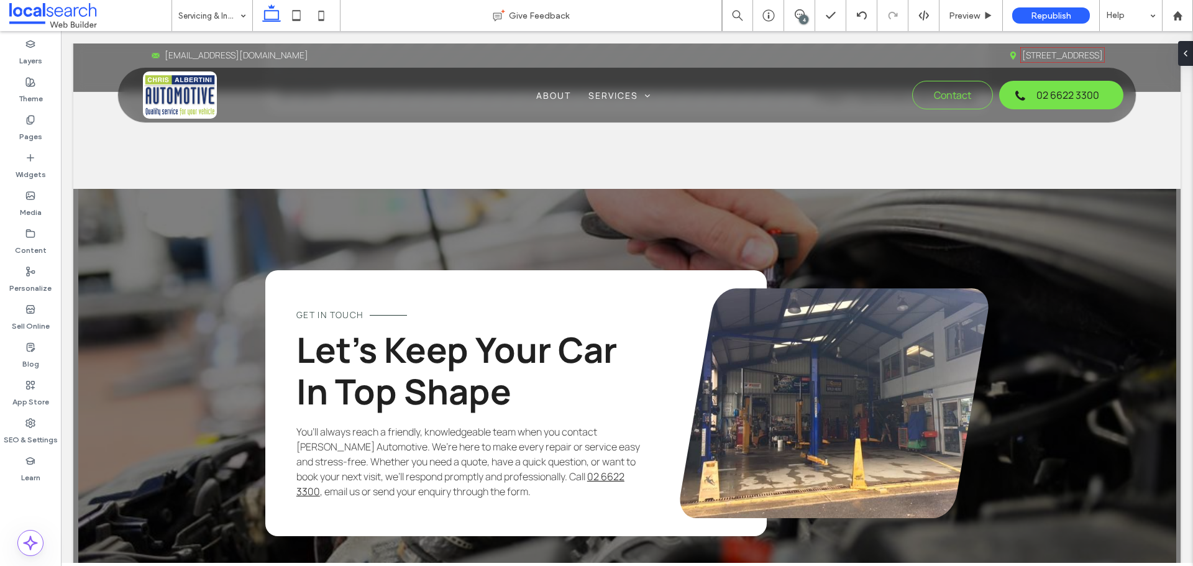
type input "*******"
type input "**"
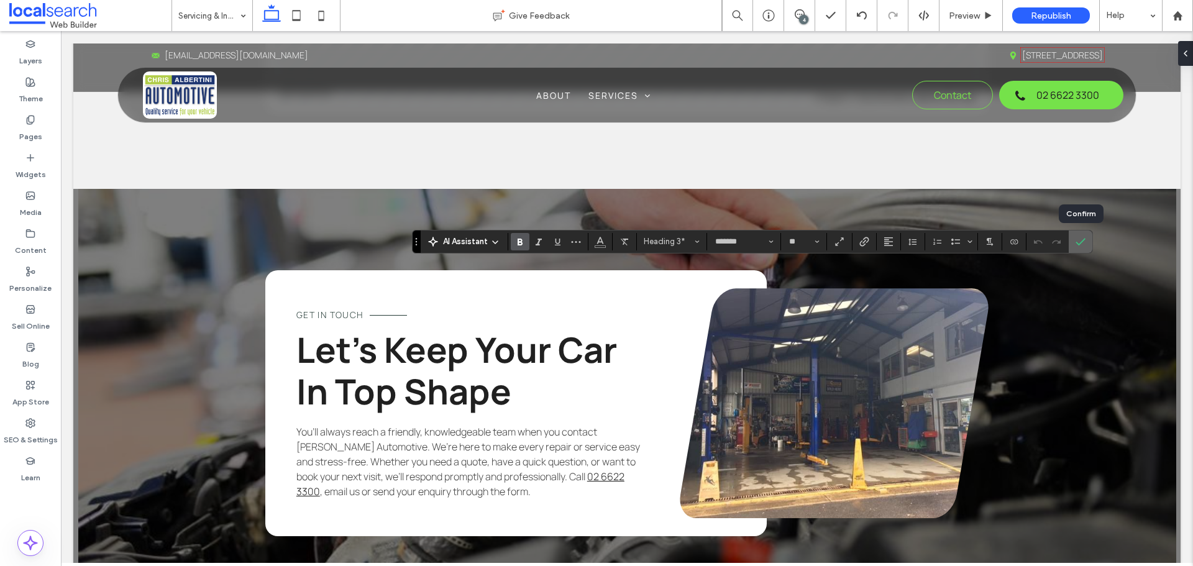
click at [1071, 239] on label "Confirm" at bounding box center [1080, 241] width 19 height 22
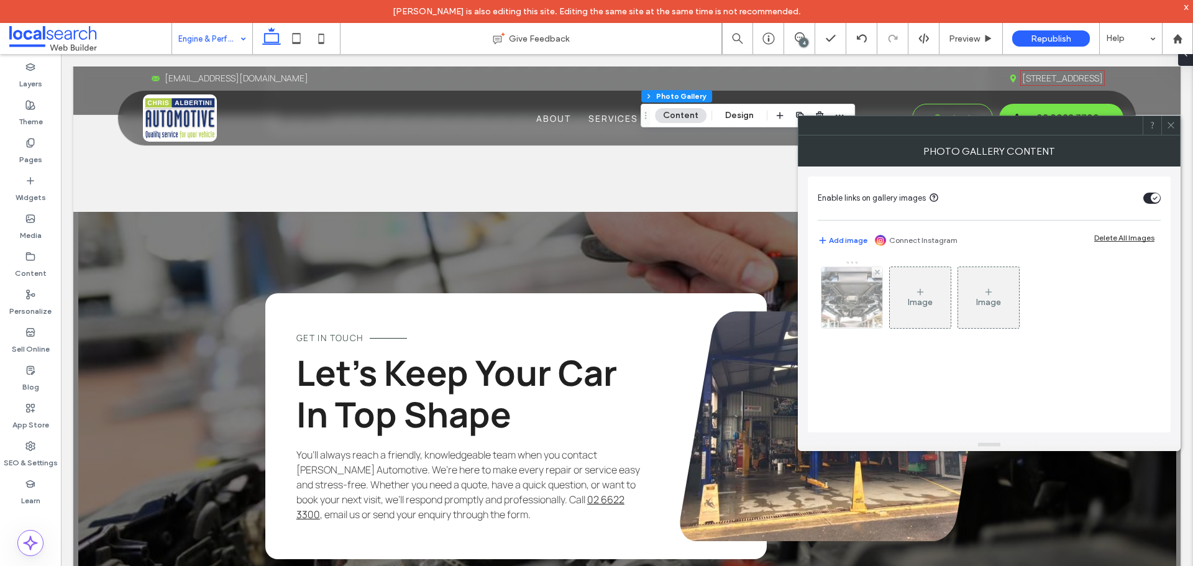
click at [855, 310] on div at bounding box center [851, 297] width 61 height 61
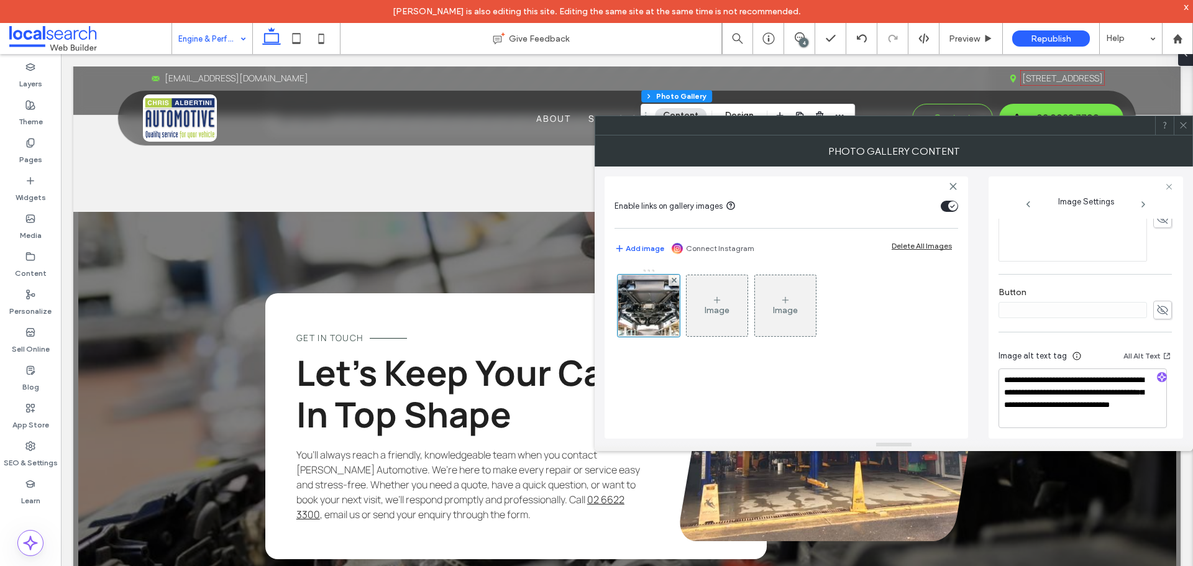
scroll to position [389, 0]
drag, startPoint x: 1035, startPoint y: 398, endPoint x: 1104, endPoint y: 419, distance: 72.9
click at [1104, 419] on textarea "**********" at bounding box center [1082, 393] width 168 height 60
click at [1185, 127] on use at bounding box center [1182, 125] width 6 height 6
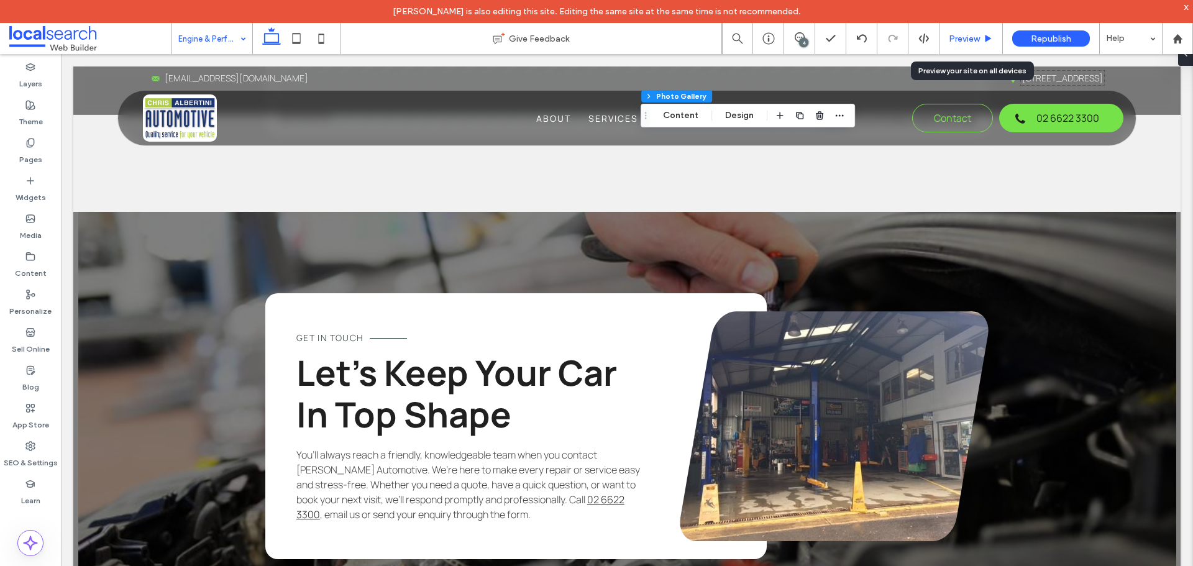
click at [960, 37] on span "Preview" at bounding box center [963, 39] width 31 height 11
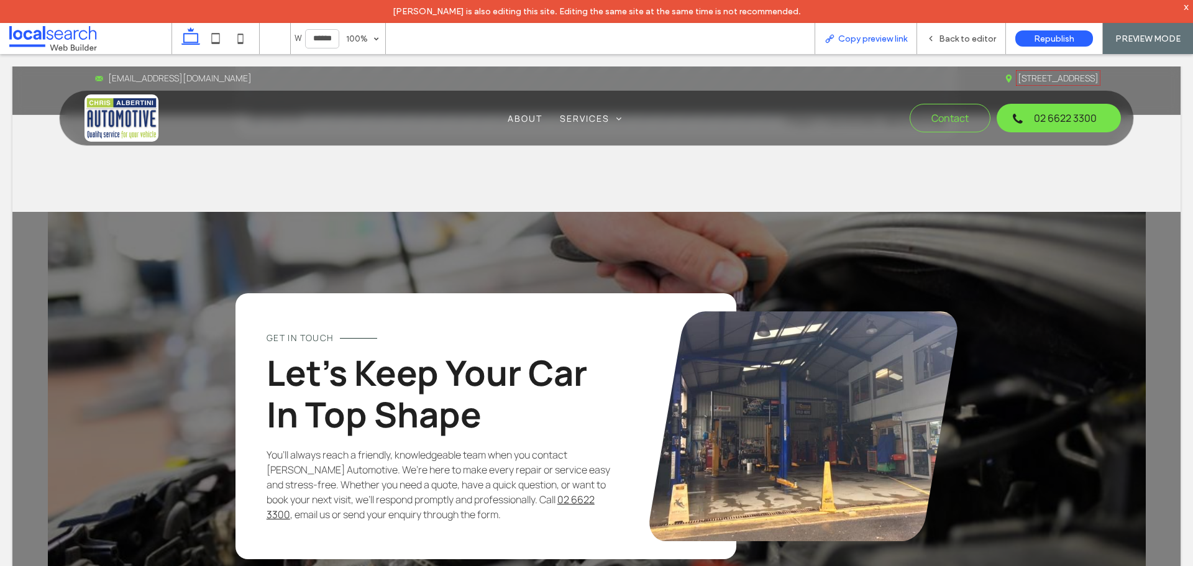
click at [856, 43] on span "Copy preview link" at bounding box center [872, 39] width 69 height 11
